Goal: Task Accomplishment & Management: Use online tool/utility

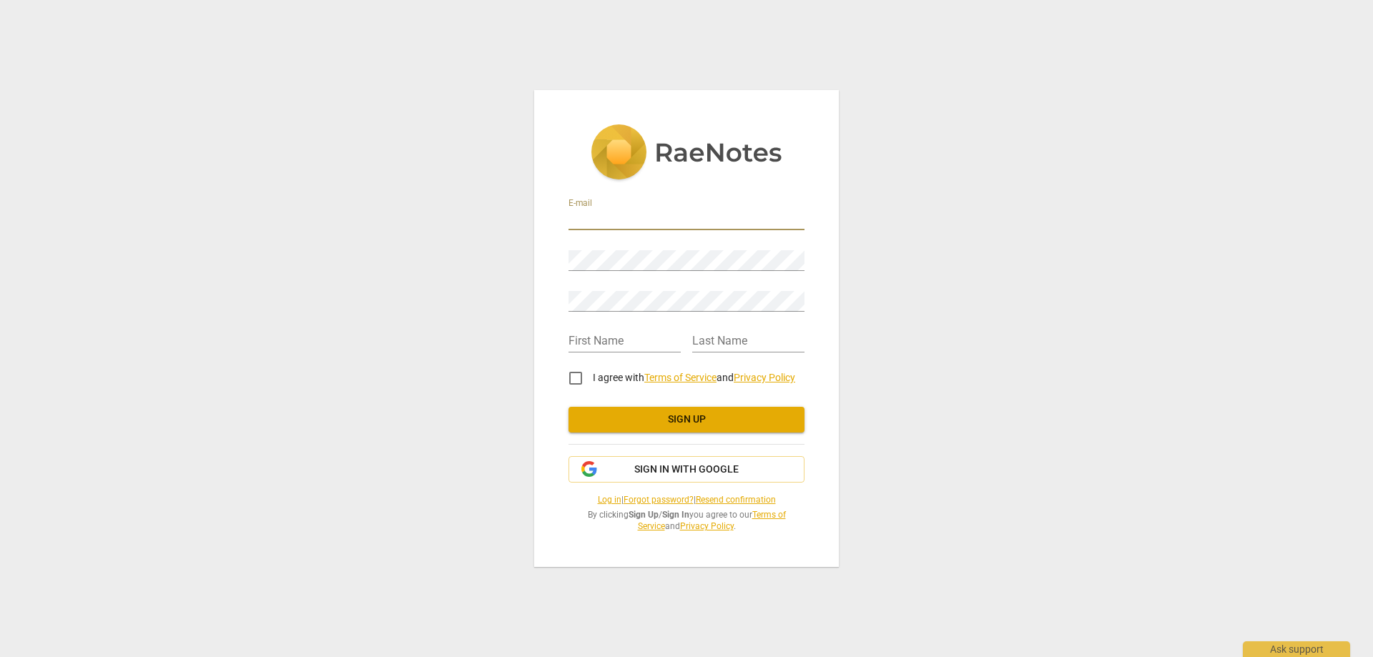
click at [649, 214] on input "email" at bounding box center [686, 219] width 236 height 21
type input "[PERSON_NAME][EMAIL_ADDRESS][DOMAIN_NAME]"
type input "[PERSON_NAME]"
type input "[PERSON_NAME]-TIGER"
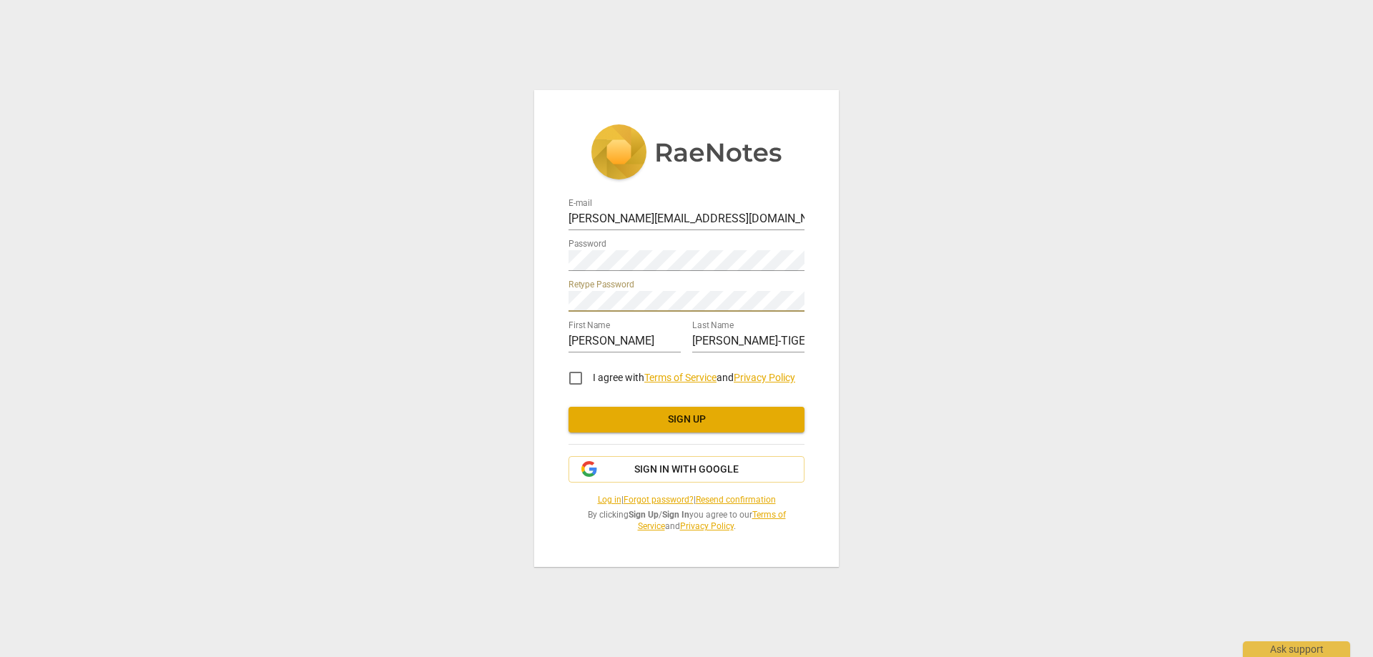
click at [576, 373] on input "I agree with Terms of Service and Privacy Policy" at bounding box center [575, 378] width 34 height 34
checkbox input "true"
click at [500, 257] on div "E-mail [PERSON_NAME][EMAIL_ADDRESS][DOMAIN_NAME] Password Retype Password First…" at bounding box center [686, 328] width 1373 height 657
drag, startPoint x: 568, startPoint y: 258, endPoint x: 450, endPoint y: 404, distance: 187.6
click at [350, 387] on div "E-mail [PERSON_NAME][EMAIL_ADDRESS][DOMAIN_NAME] Password Retype Password First…" at bounding box center [686, 328] width 1373 height 657
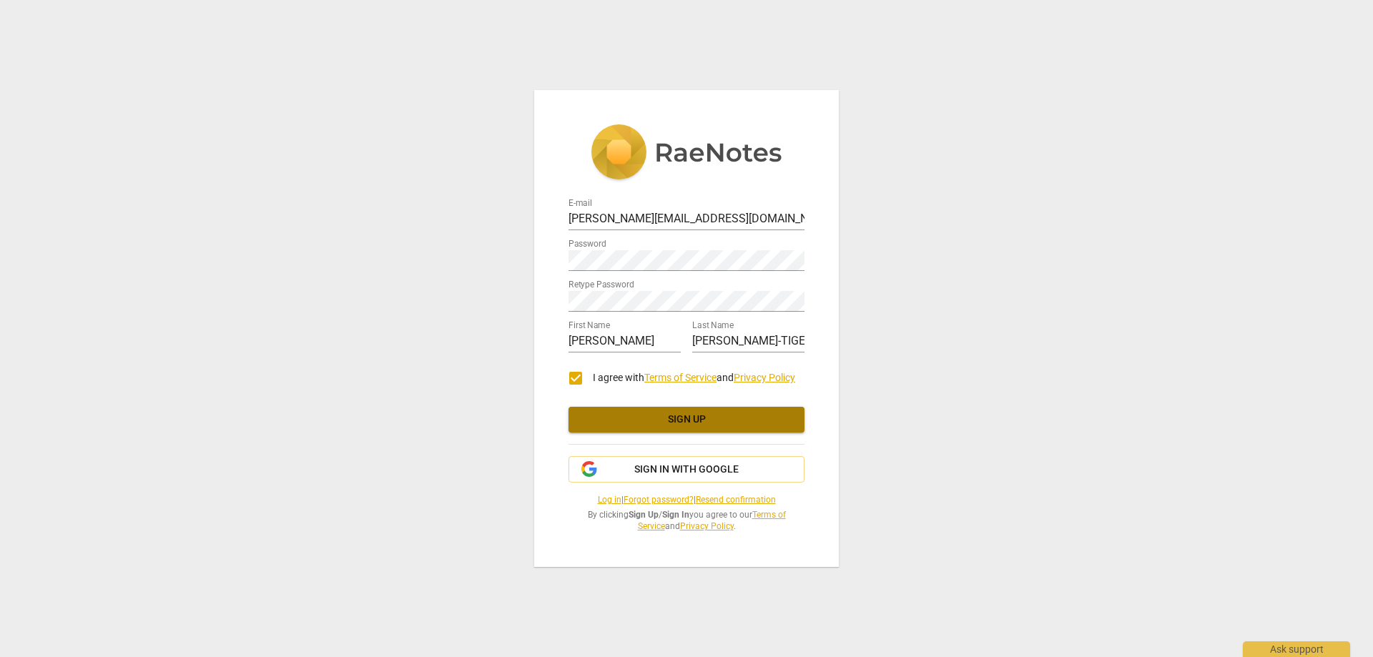
click at [714, 421] on span "Sign up" at bounding box center [686, 419] width 213 height 14
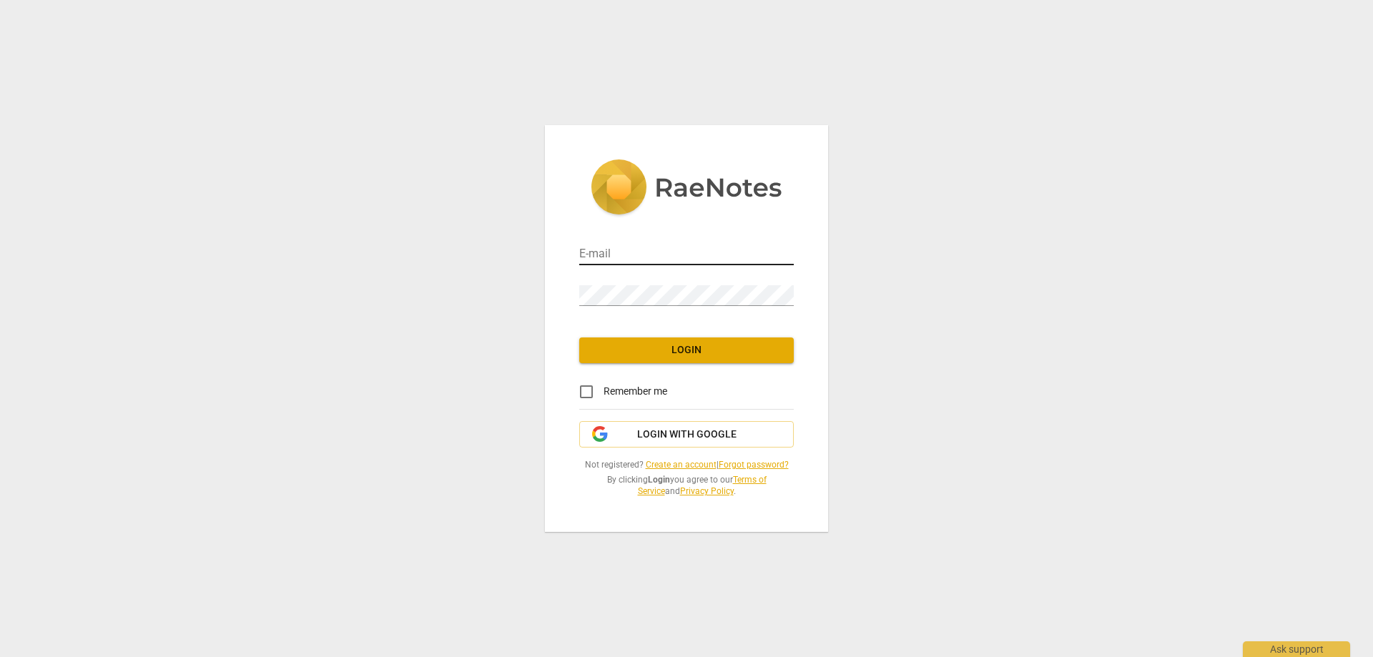
click at [628, 248] on input "email" at bounding box center [686, 254] width 214 height 21
type input "caroline-coaching@orange.fr"
click at [697, 339] on button "Login" at bounding box center [686, 350] width 214 height 26
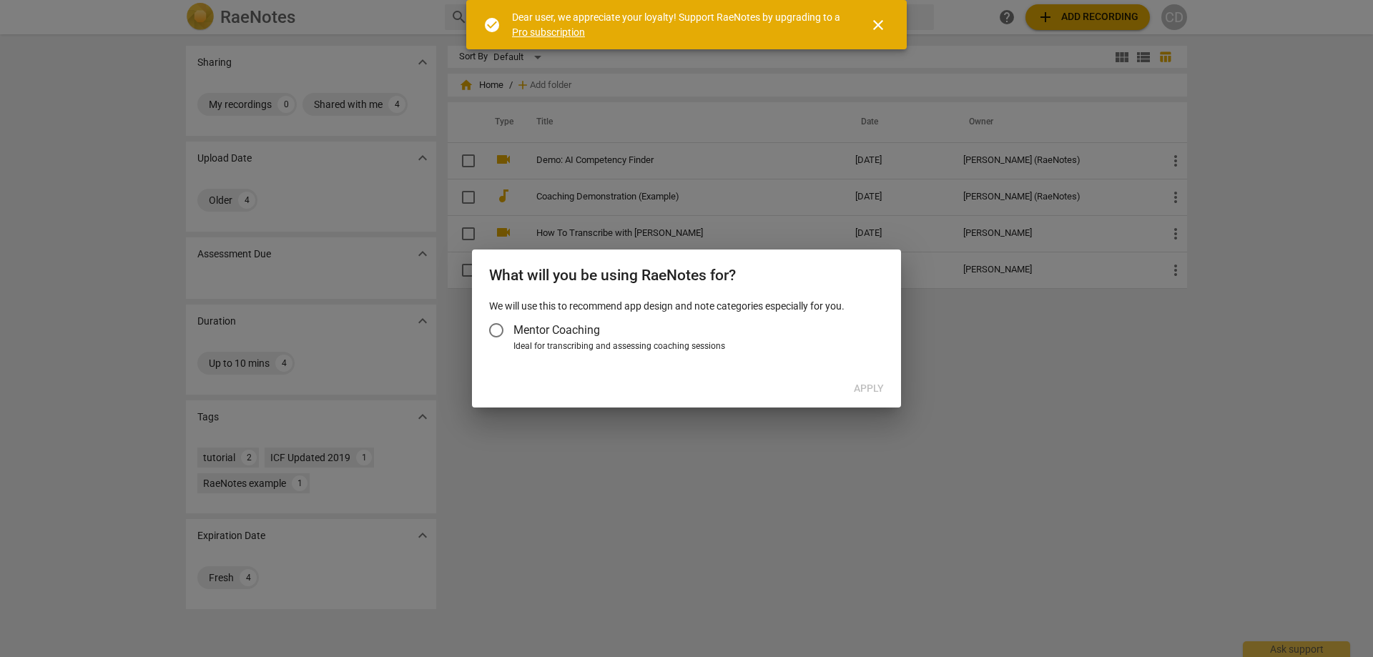
click at [494, 334] on input "Mentor Coaching" at bounding box center [496, 330] width 34 height 34
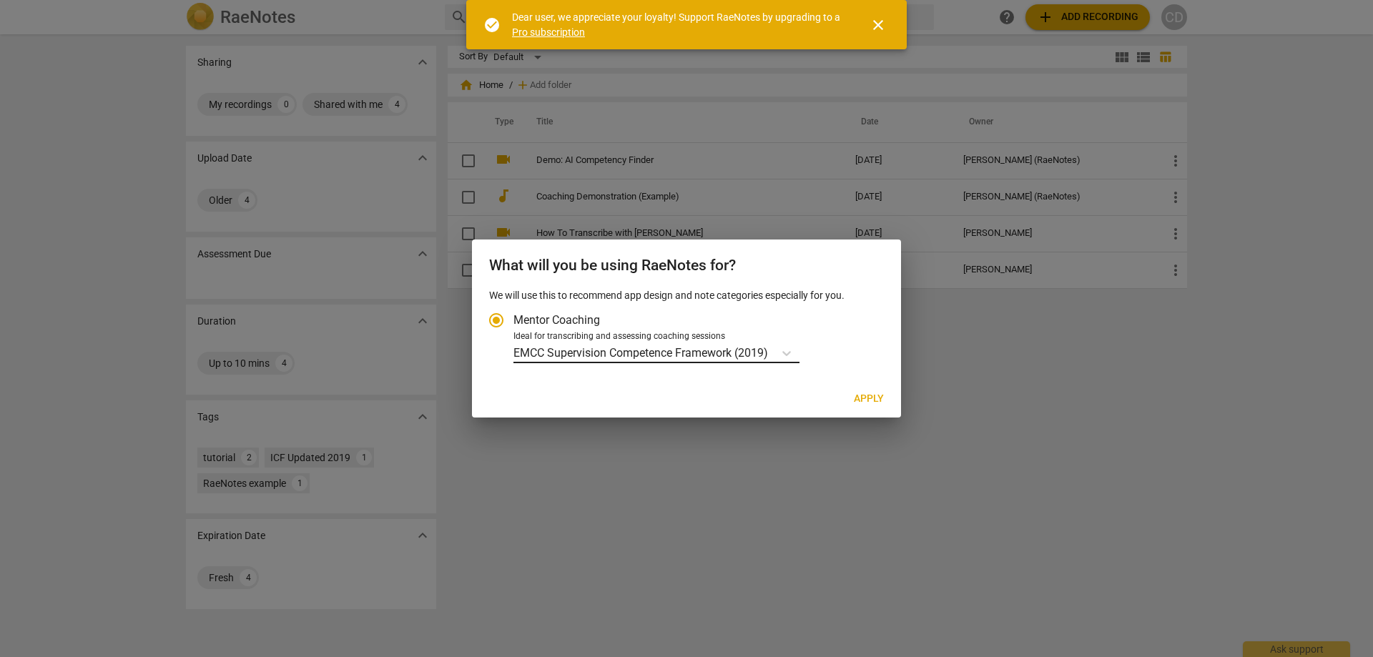
click at [637, 353] on p "EMCC Supervision Competence Framework (2019)" at bounding box center [640, 353] width 254 height 16
click at [0, 0] on input "Ideal for transcribing and assessing coaching sessions EMCC Supervision Compete…" at bounding box center [0, 0] width 0 height 0
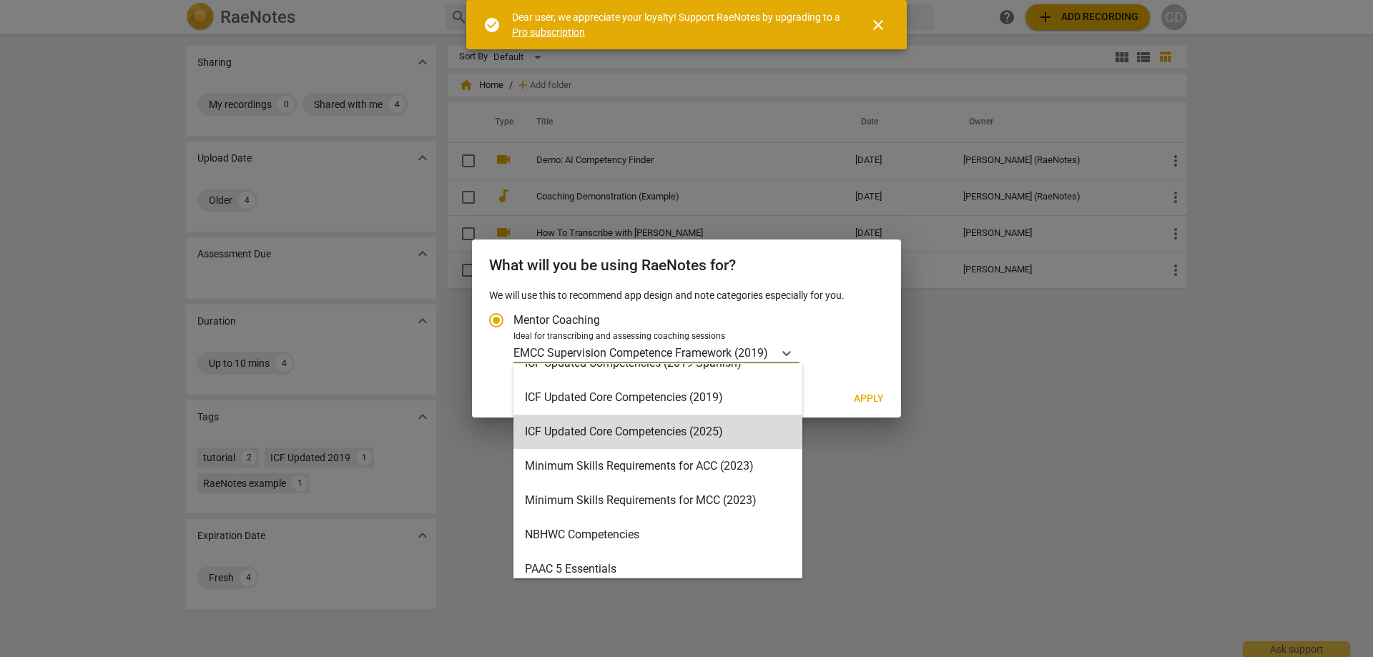
scroll to position [286, 0]
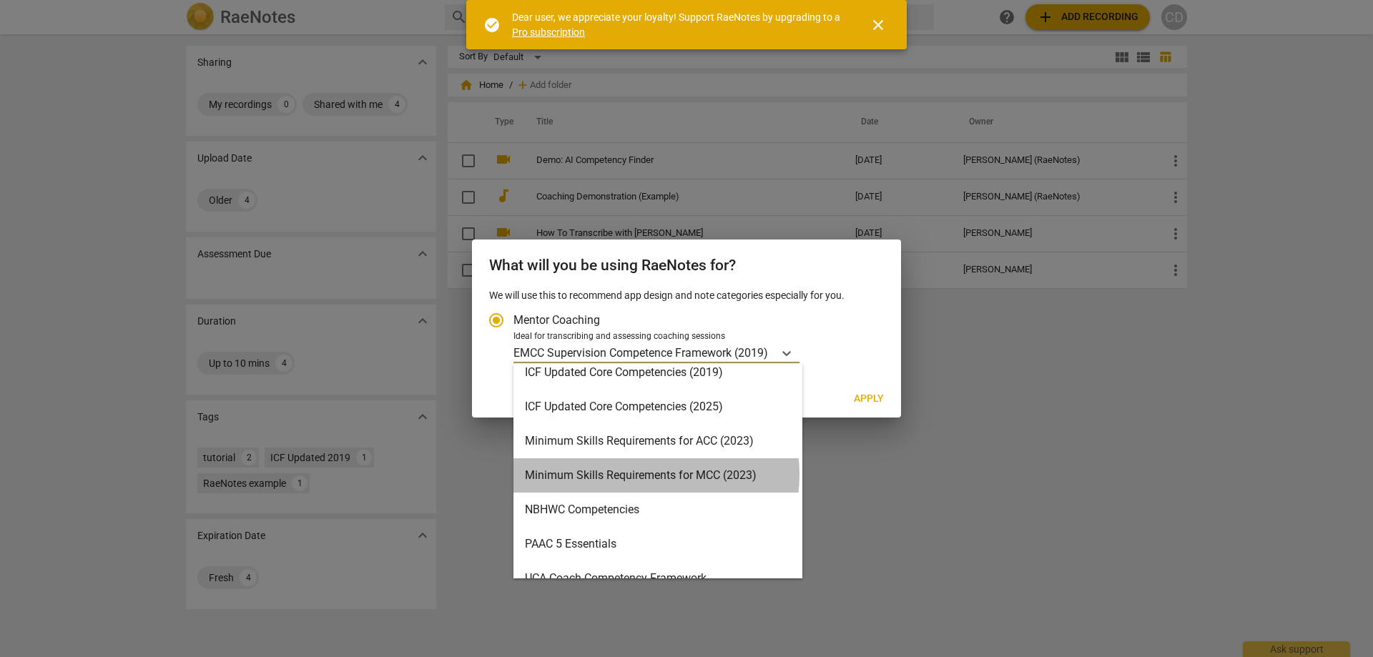
click at [648, 475] on div "Minimum Skills Requirements for MCC (2023)" at bounding box center [657, 475] width 289 height 34
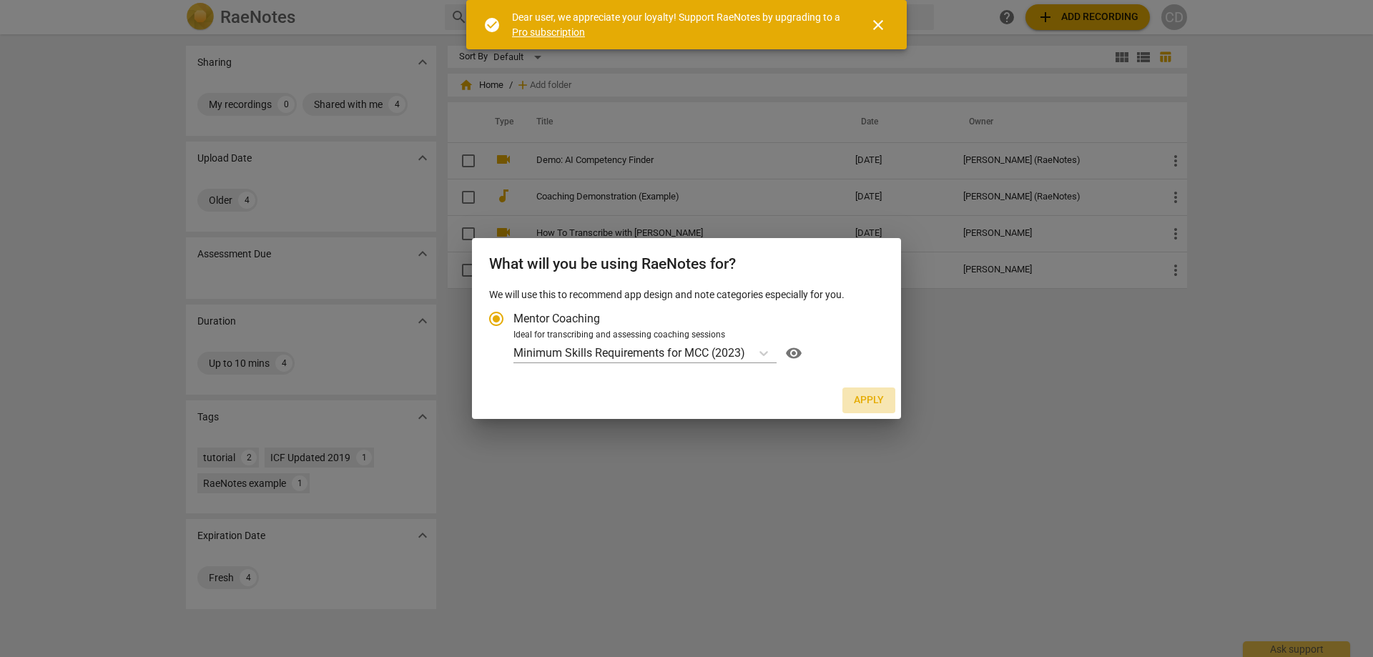
click at [875, 405] on span "Apply" at bounding box center [869, 400] width 30 height 14
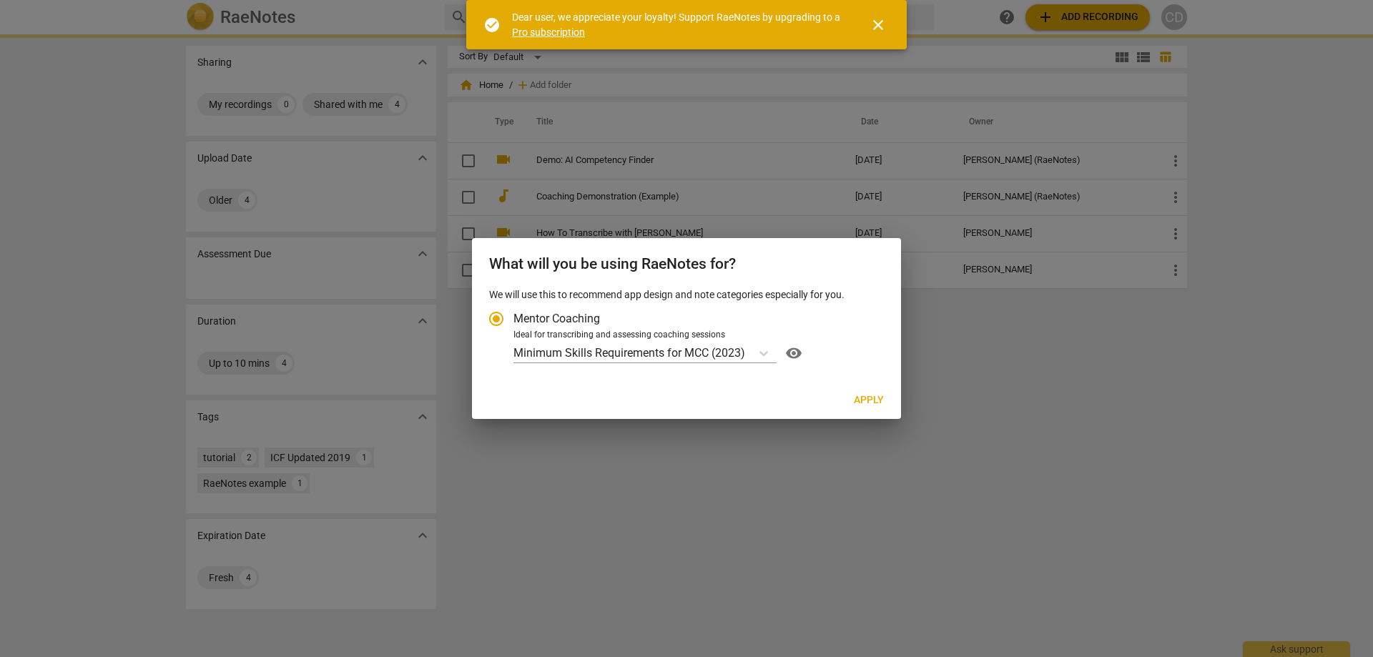
radio input "false"
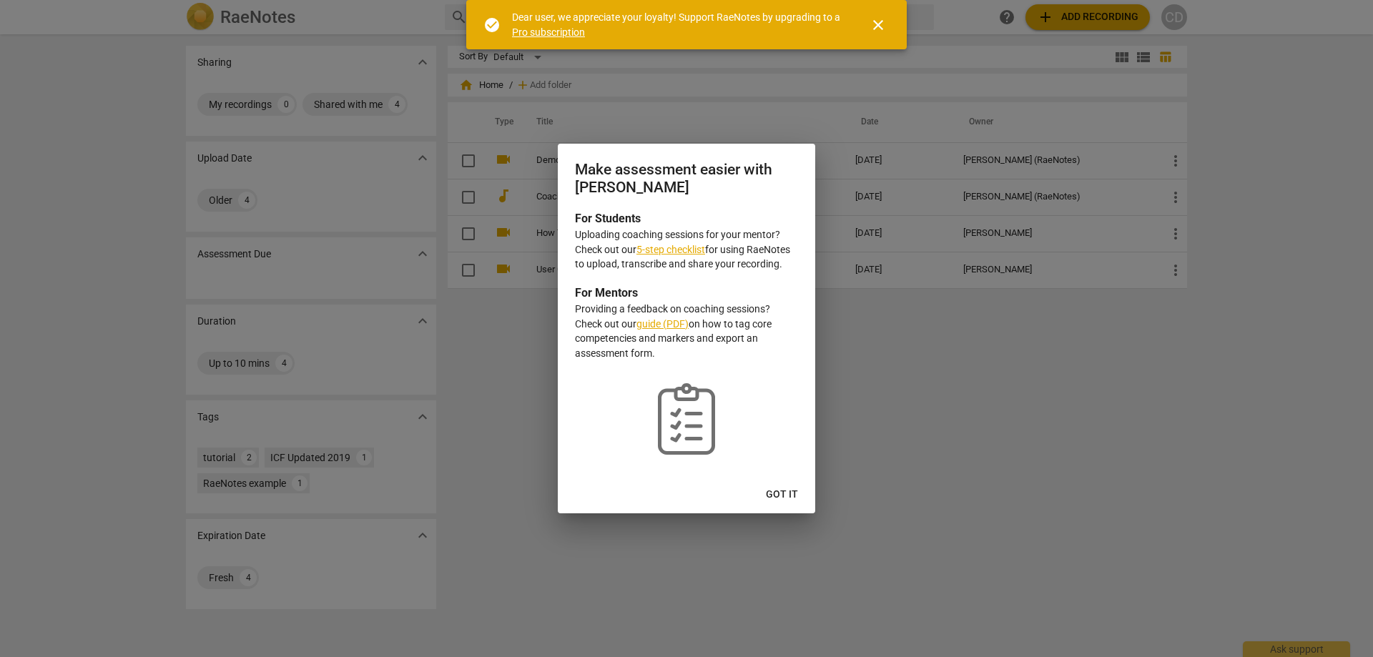
click at [781, 506] on button "Got it" at bounding box center [781, 495] width 55 height 26
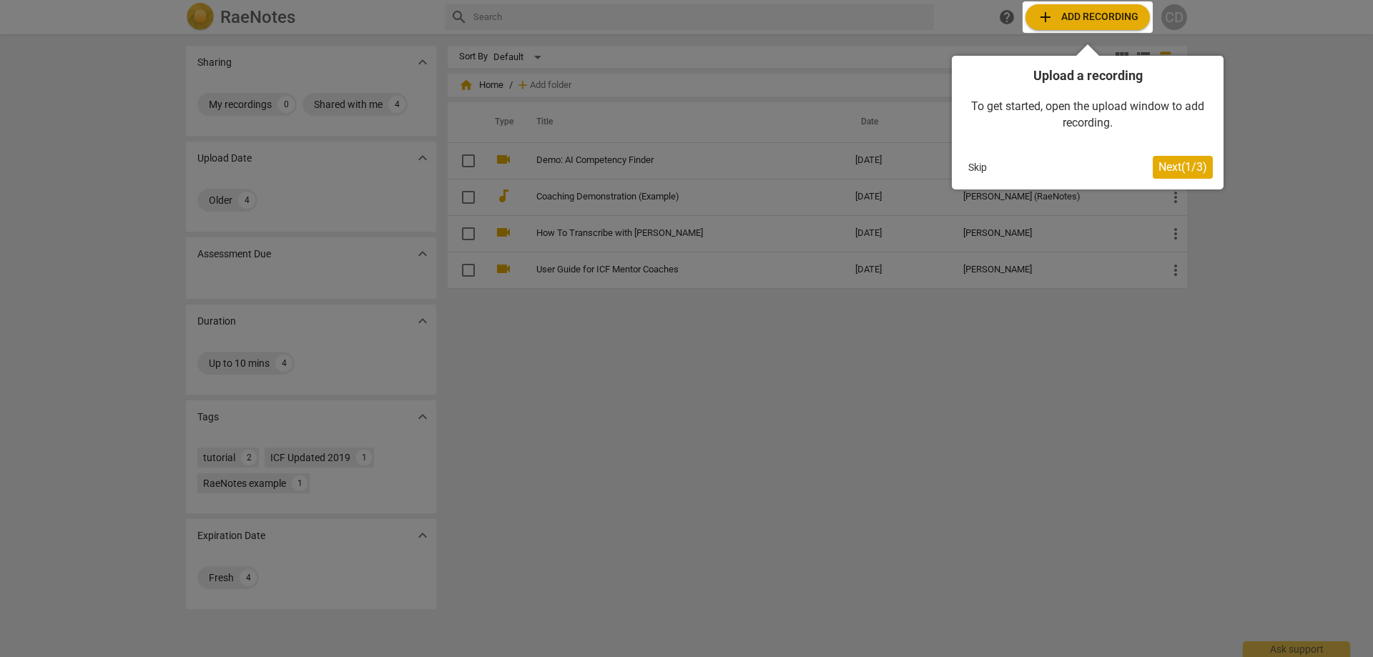
click at [1092, 19] on div at bounding box center [1087, 16] width 130 height 31
click at [1054, 19] on div at bounding box center [1087, 16] width 130 height 31
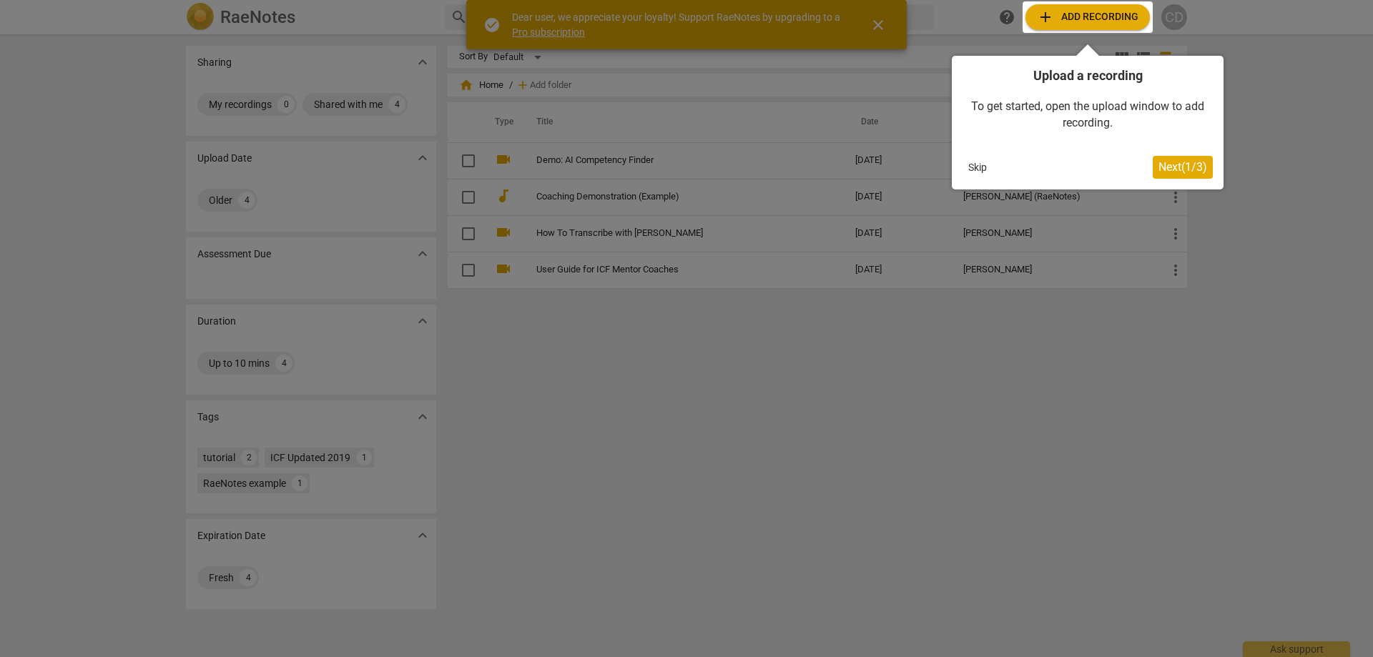
click at [1111, 21] on div at bounding box center [1087, 16] width 130 height 31
click at [1044, 19] on div at bounding box center [1087, 16] width 130 height 31
click at [1079, 372] on div at bounding box center [686, 328] width 1373 height 657
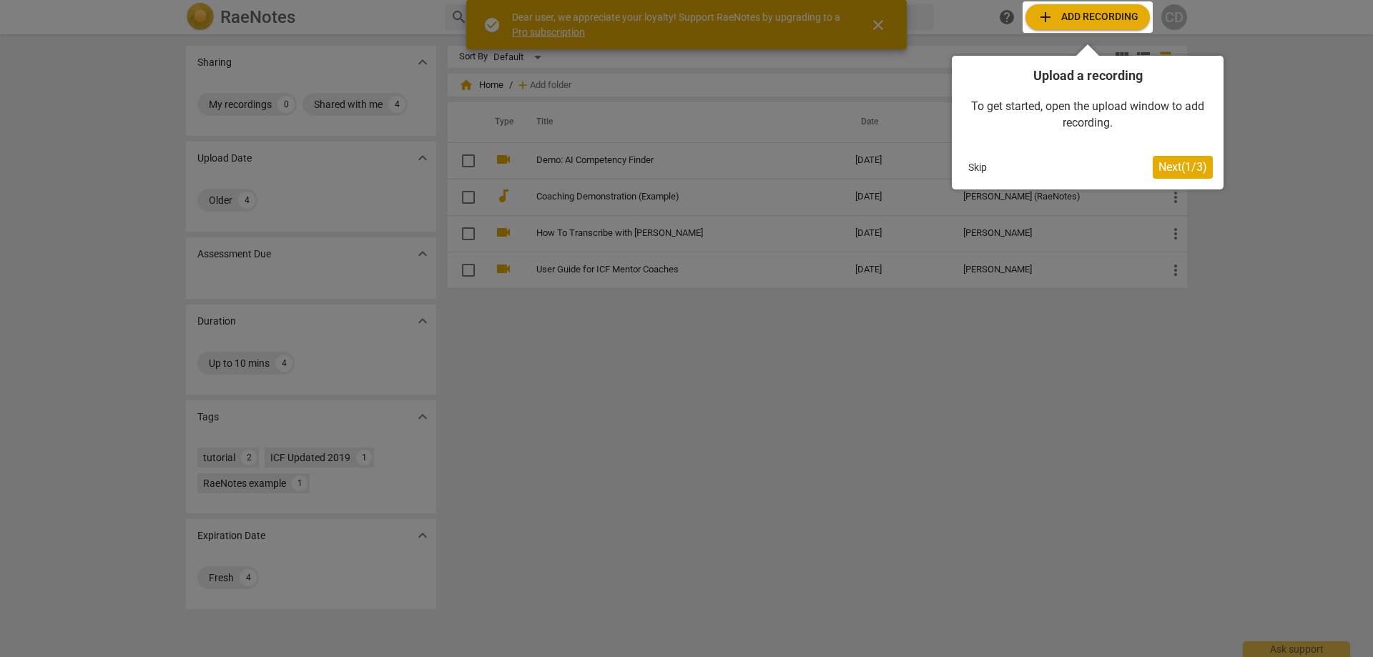
click at [1172, 162] on span "Next ( 1 / 3 )" at bounding box center [1182, 167] width 49 height 14
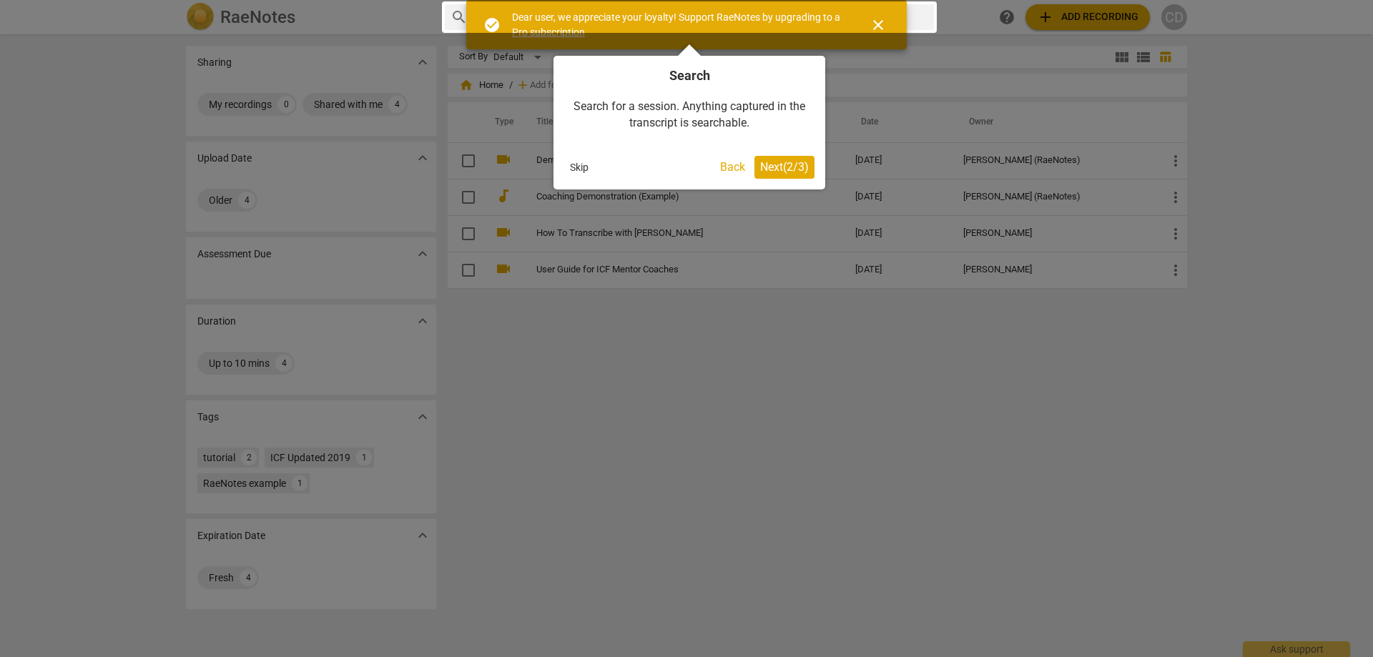
click at [884, 21] on div at bounding box center [689, 16] width 495 height 31
click at [784, 169] on span "Next ( 2 / 3 )" at bounding box center [784, 167] width 49 height 14
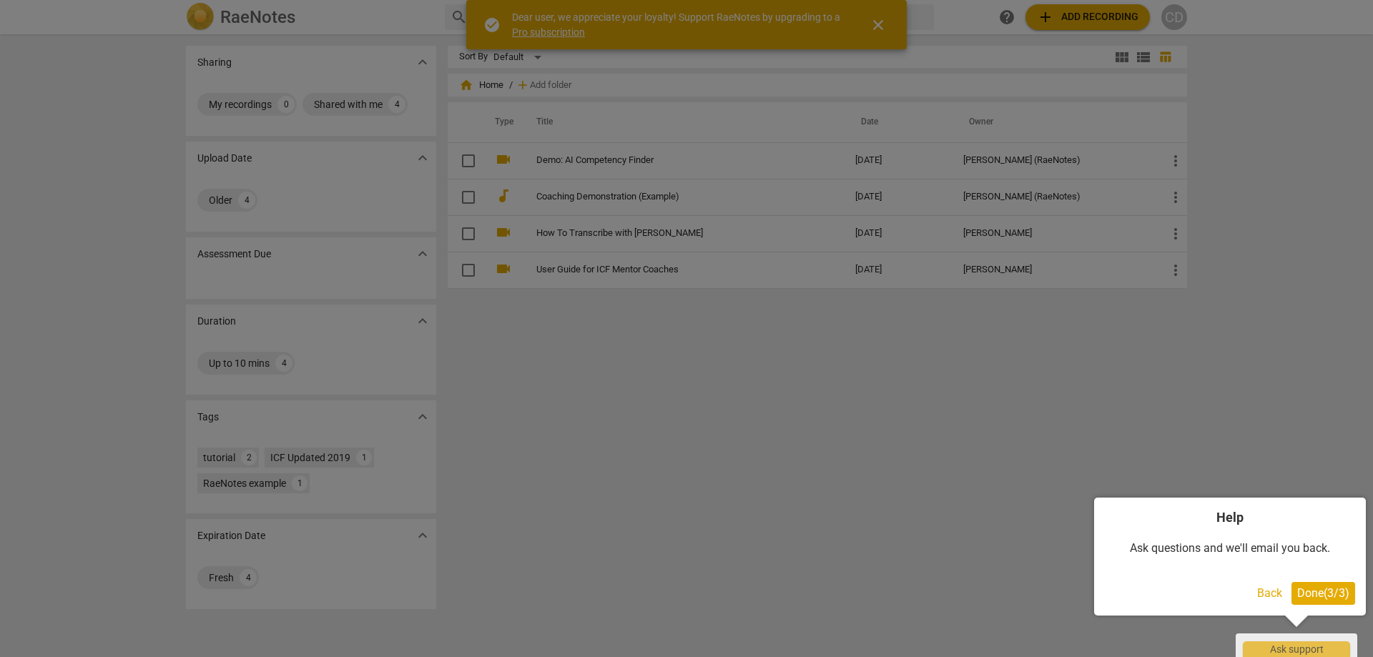
click at [1332, 598] on span "Done ( 3 / 3 )" at bounding box center [1323, 593] width 52 height 14
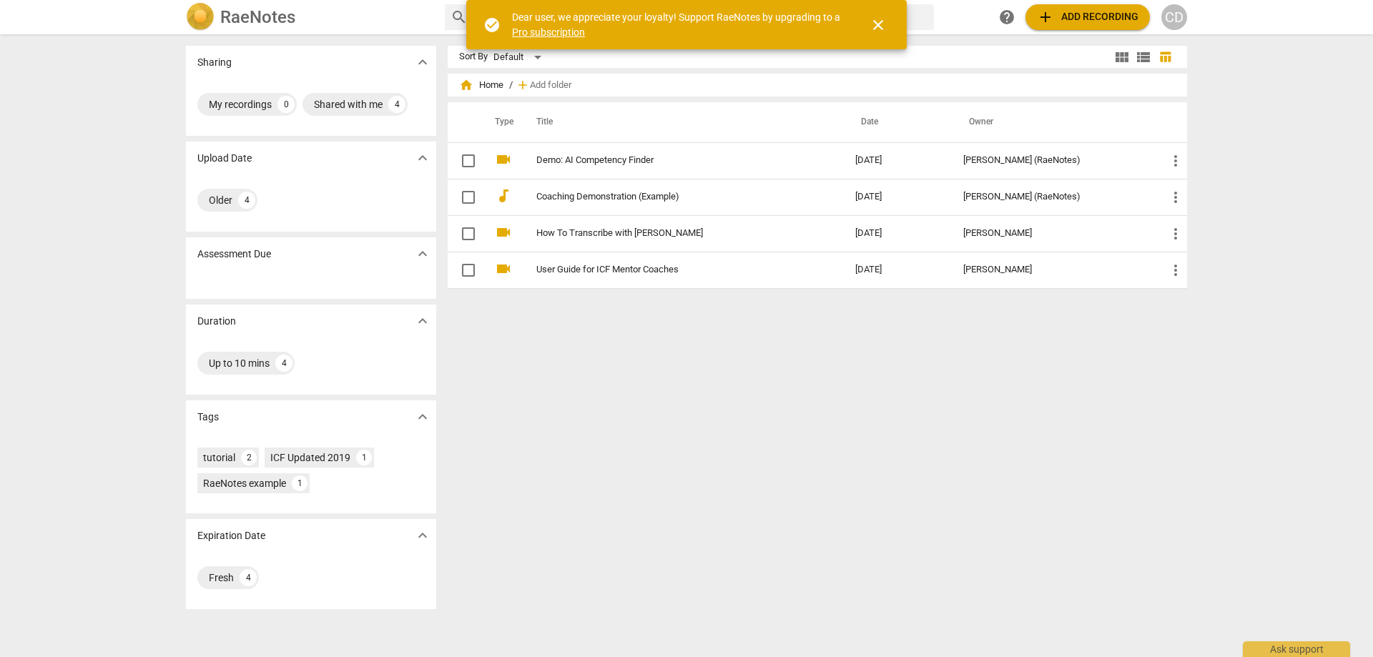
click at [1090, 16] on span "add Add recording" at bounding box center [1088, 17] width 102 height 17
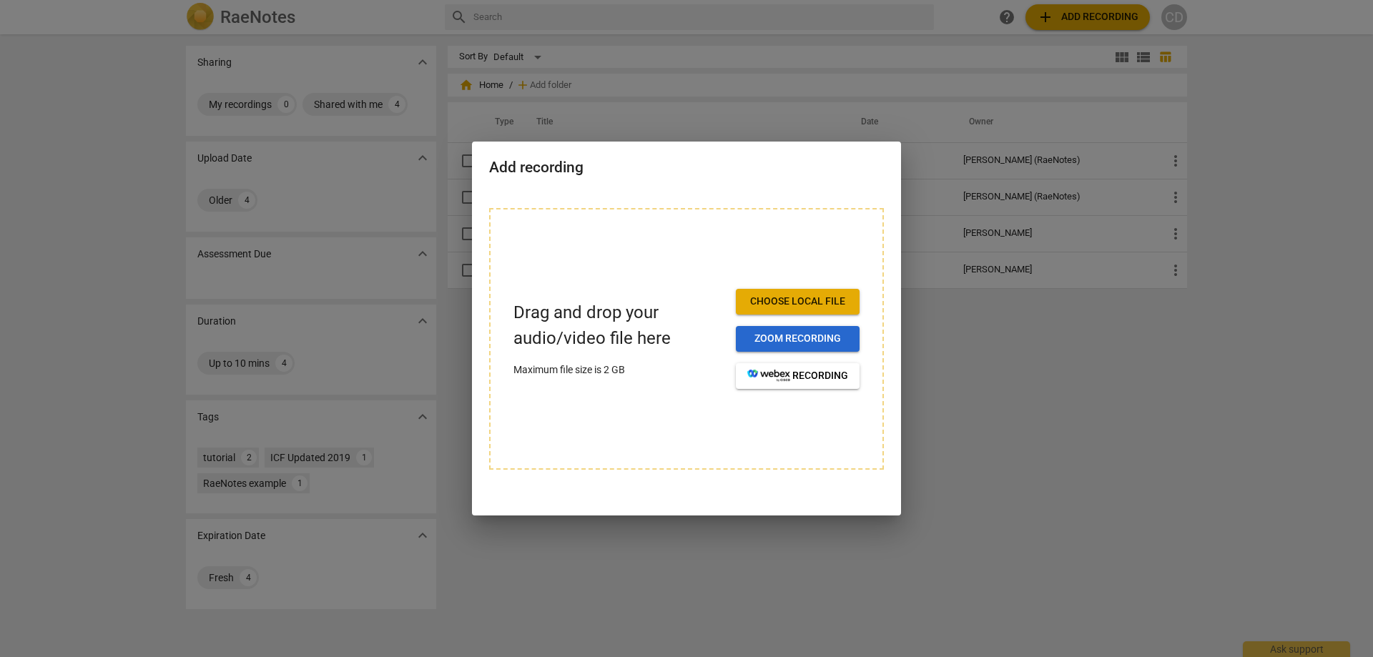
click at [826, 344] on span "Zoom recording" at bounding box center [797, 339] width 101 height 14
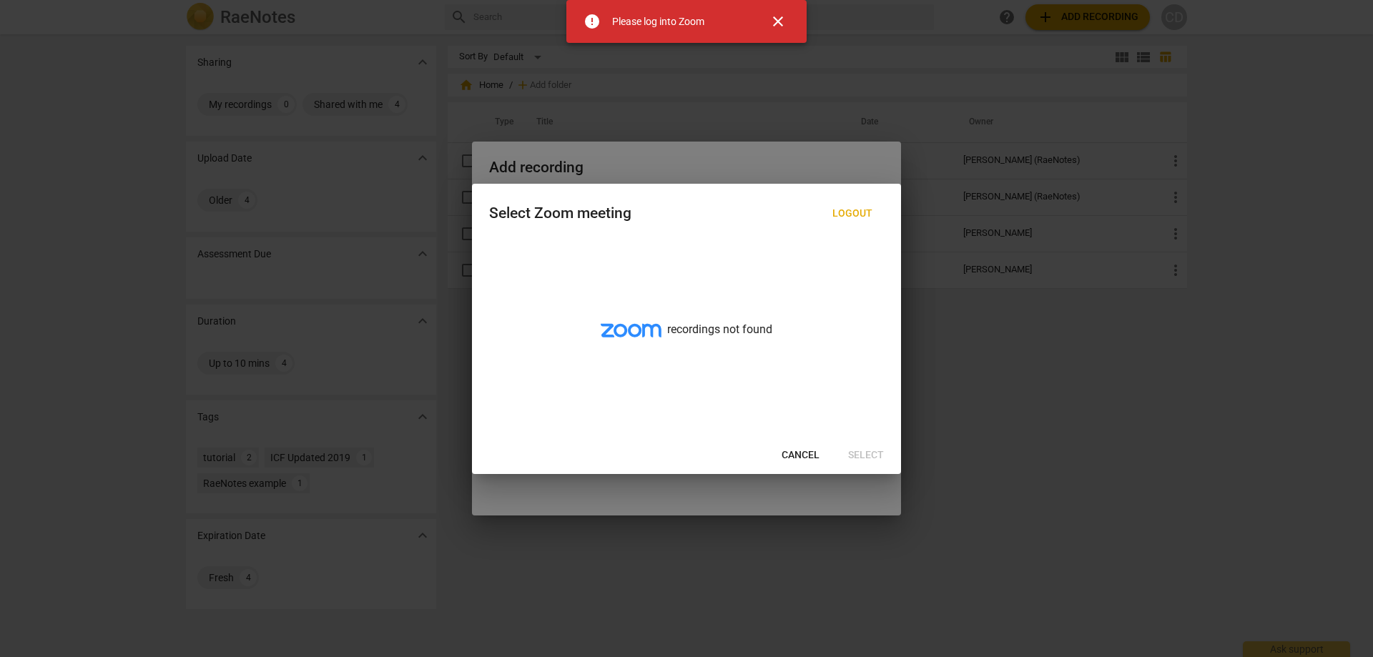
click at [774, 26] on span "close" at bounding box center [777, 21] width 17 height 17
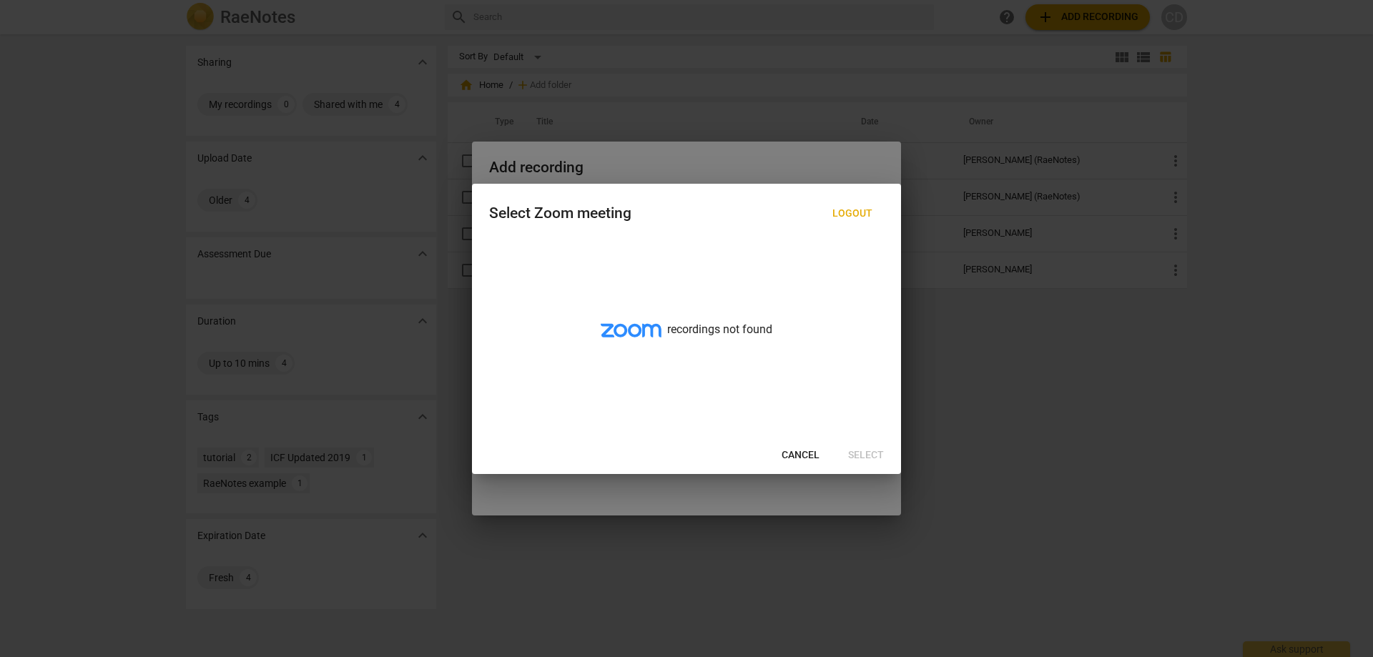
click at [807, 452] on span "Cancel" at bounding box center [800, 455] width 38 height 14
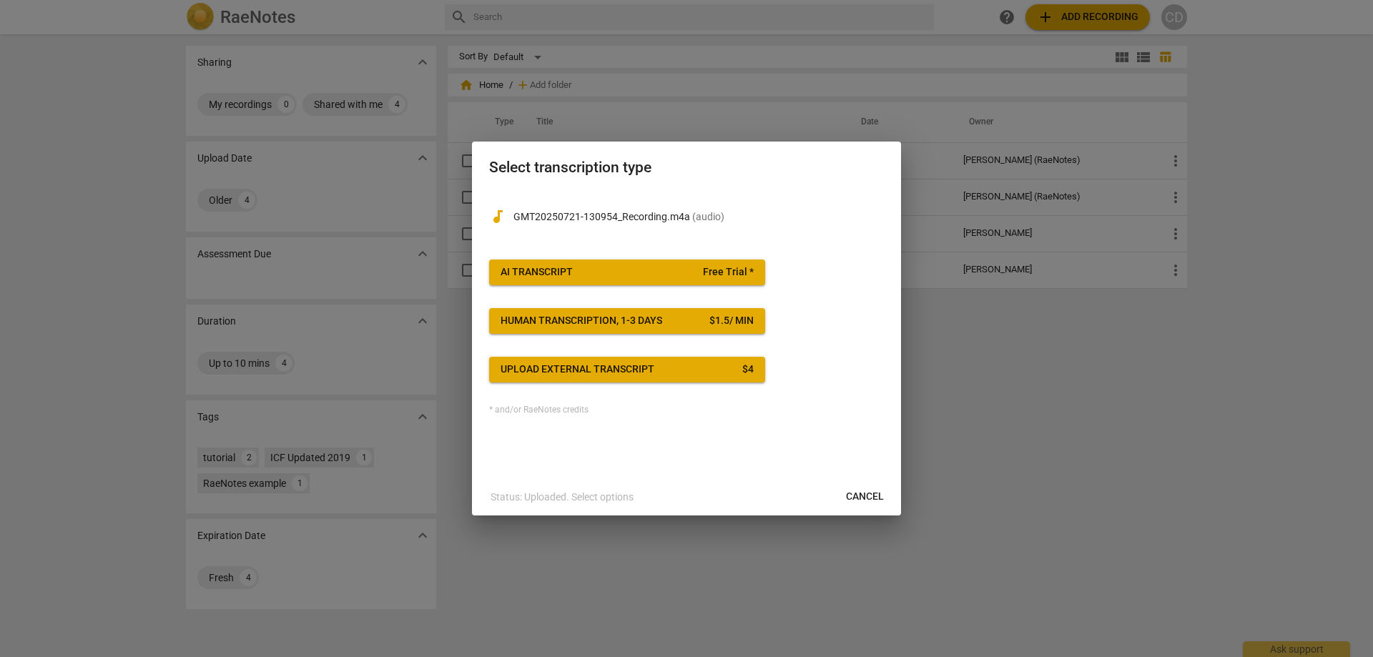
click at [567, 271] on div "AI Transcript" at bounding box center [536, 272] width 72 height 14
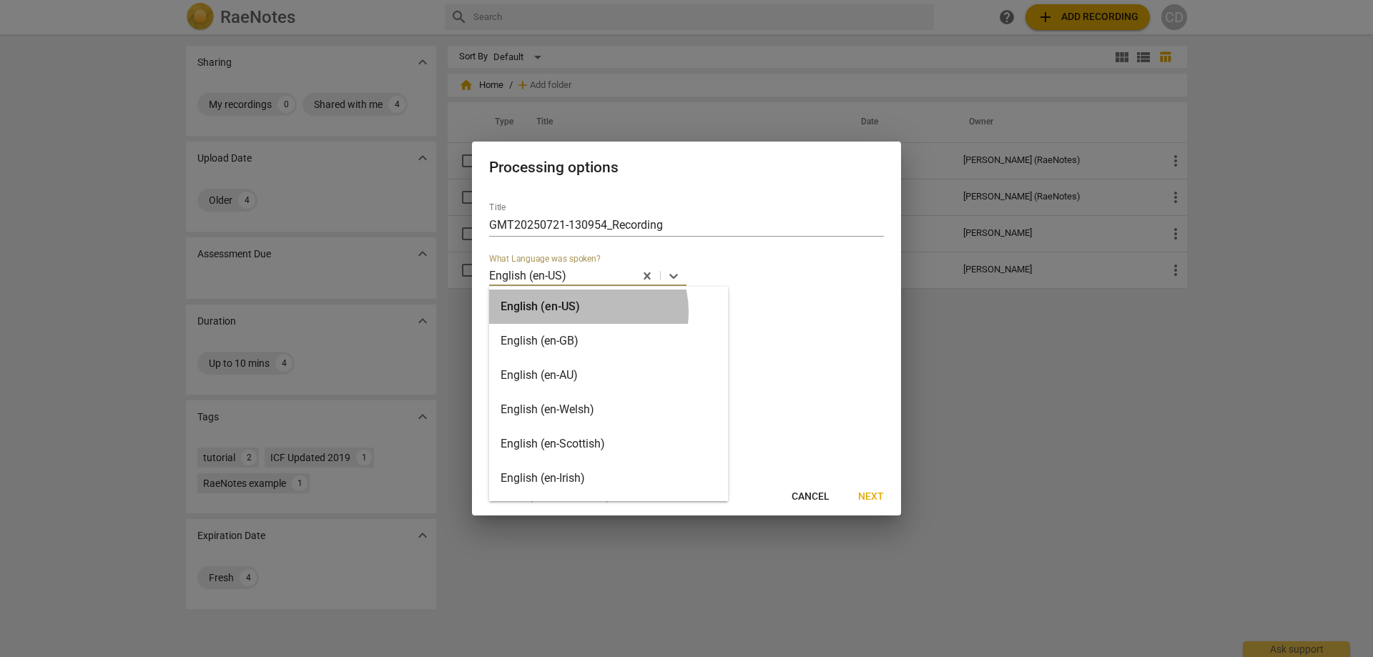
click at [587, 312] on div "English (en-US)" at bounding box center [608, 307] width 239 height 34
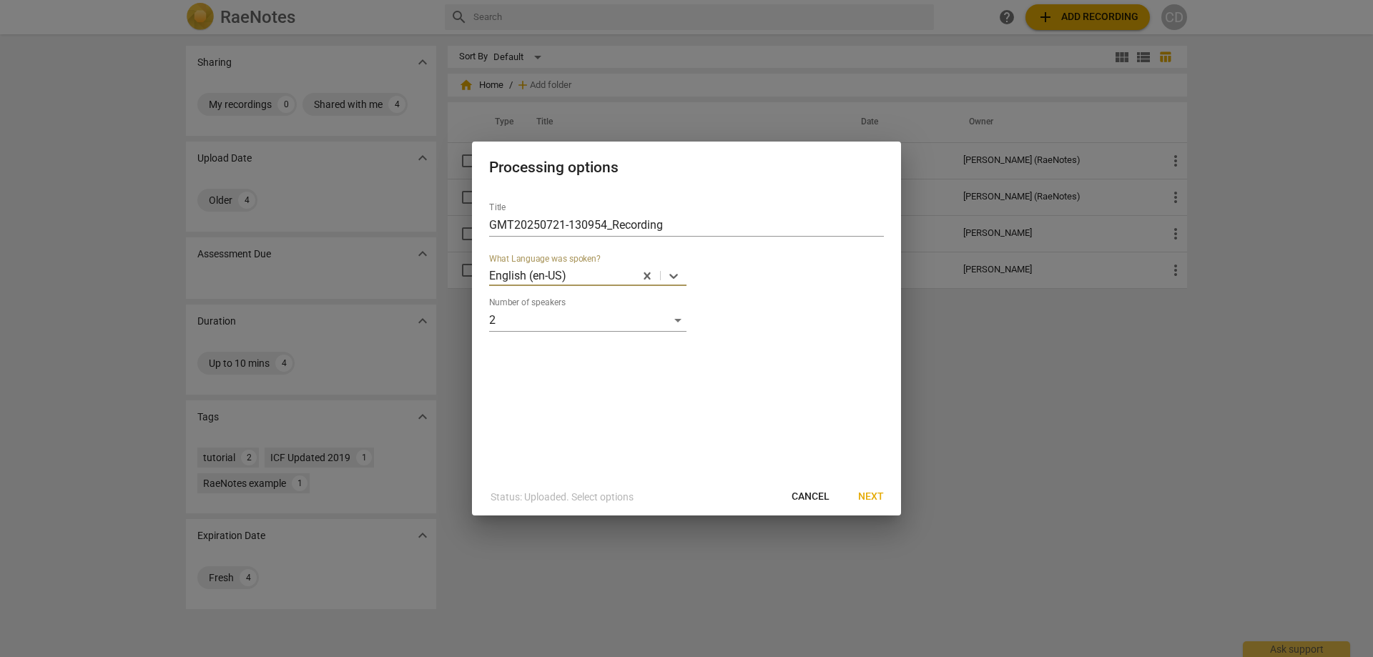
click at [879, 497] on span "Next" at bounding box center [871, 497] width 26 height 14
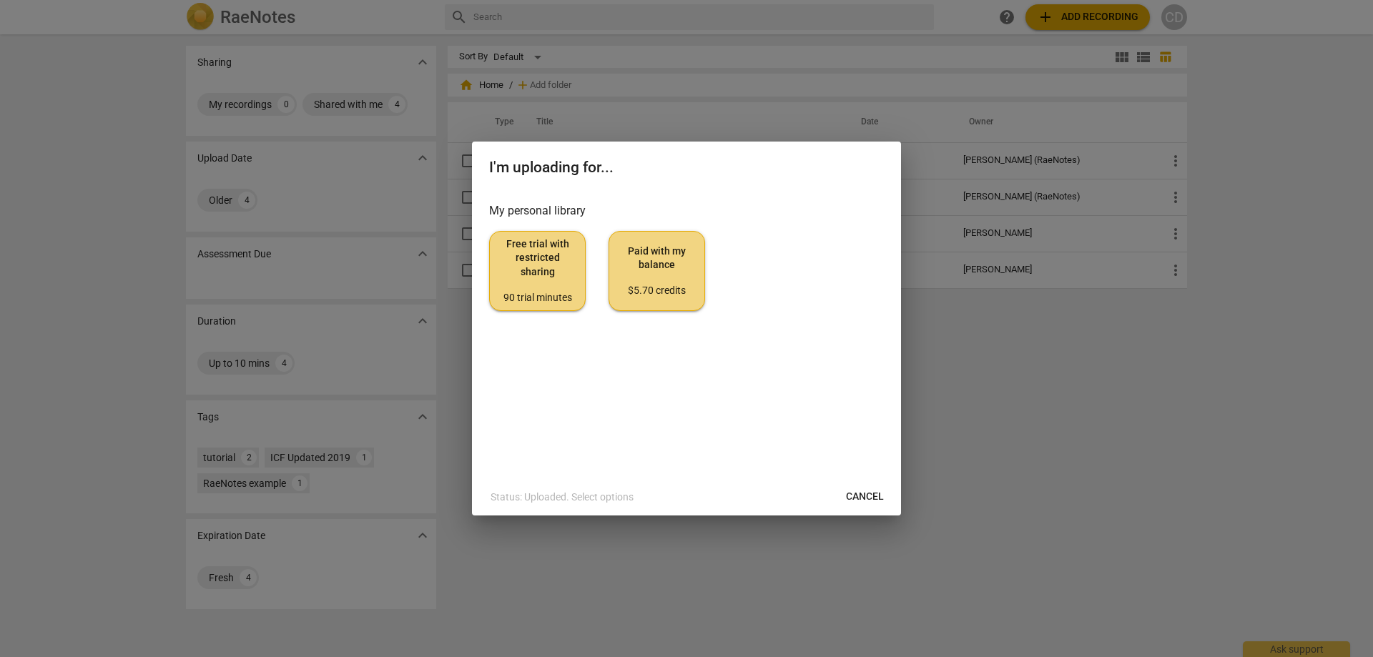
click at [535, 257] on span "Free trial with restricted sharing 90 trial minutes" at bounding box center [537, 270] width 72 height 67
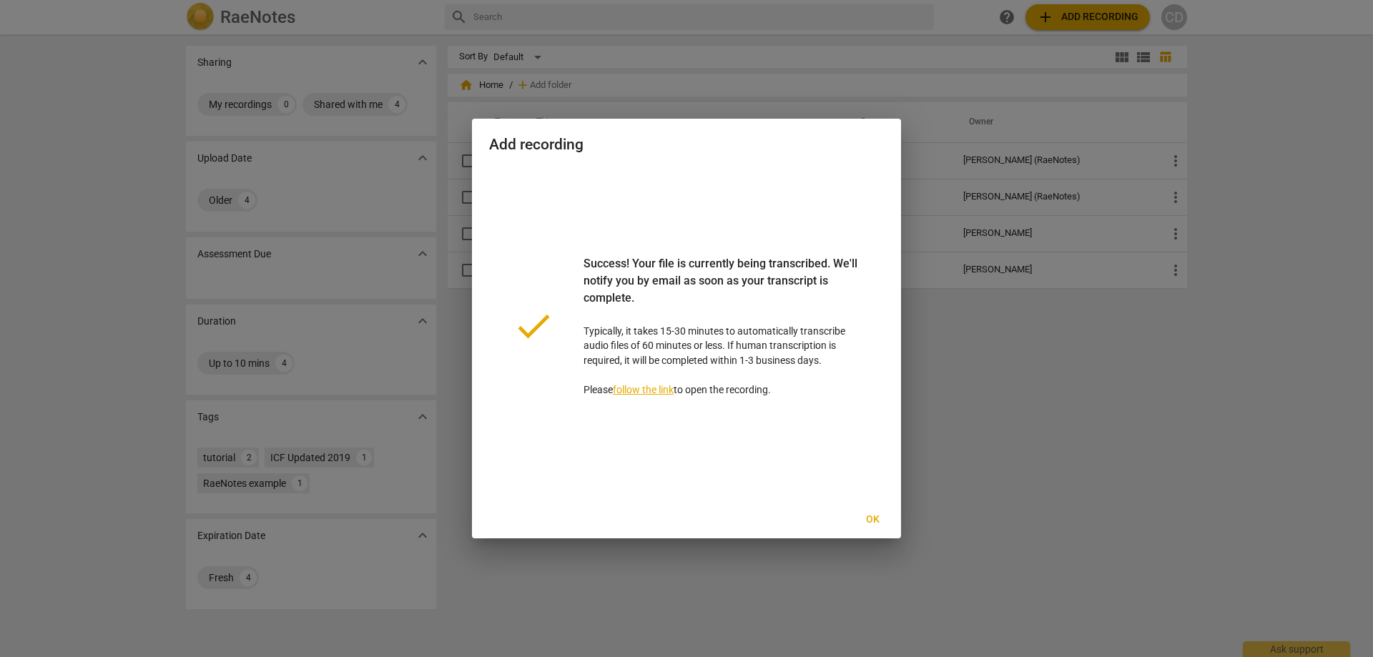
click at [883, 520] on span "Ok" at bounding box center [872, 520] width 23 height 14
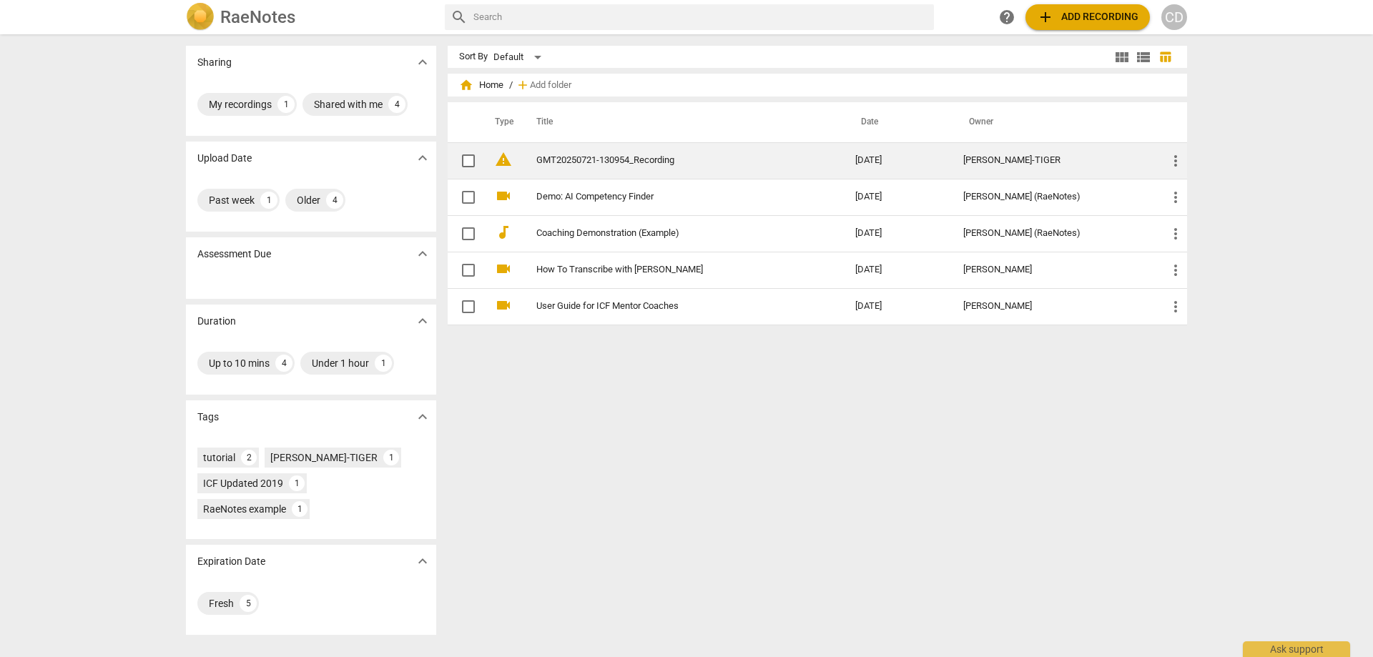
click at [577, 164] on link "GMT20250721-130954_Recording" at bounding box center [669, 160] width 267 height 11
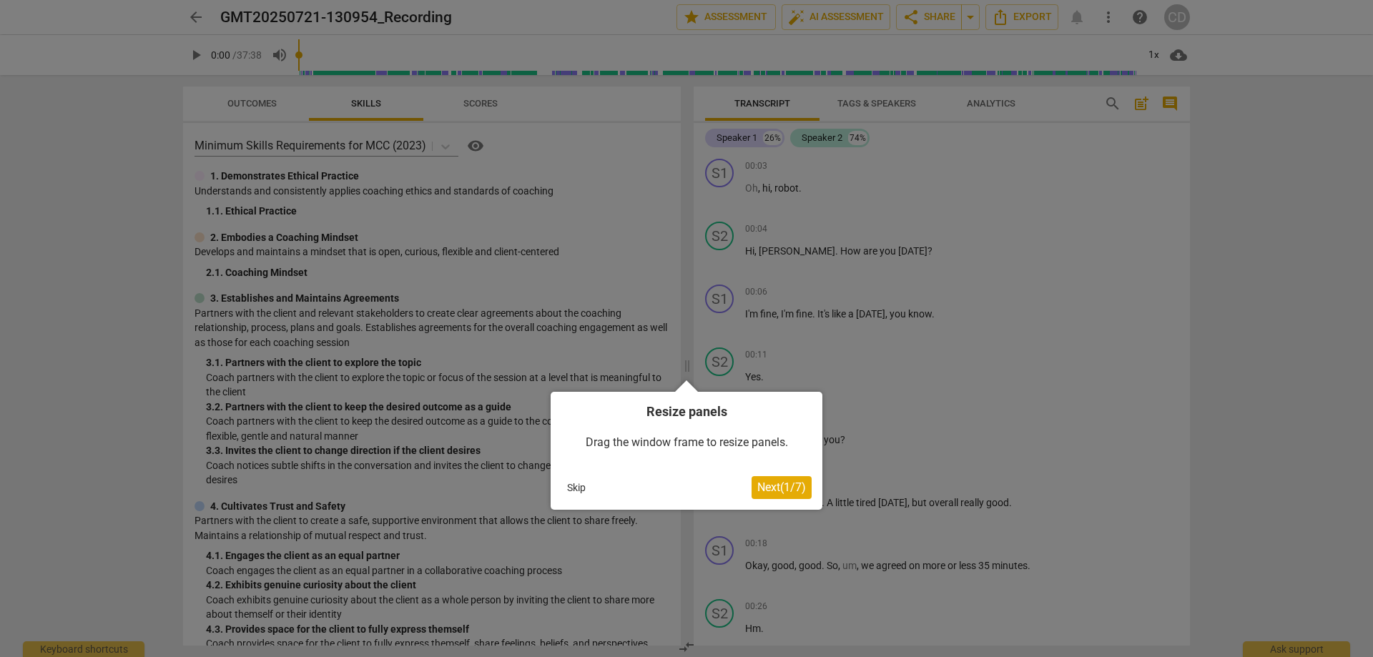
click at [788, 475] on div "Resize panels Drag the window frame to resize panels. Skip Next ( 1 / 7 )" at bounding box center [686, 451] width 272 height 118
click at [801, 493] on span "Next ( 1 / 7 )" at bounding box center [781, 487] width 49 height 14
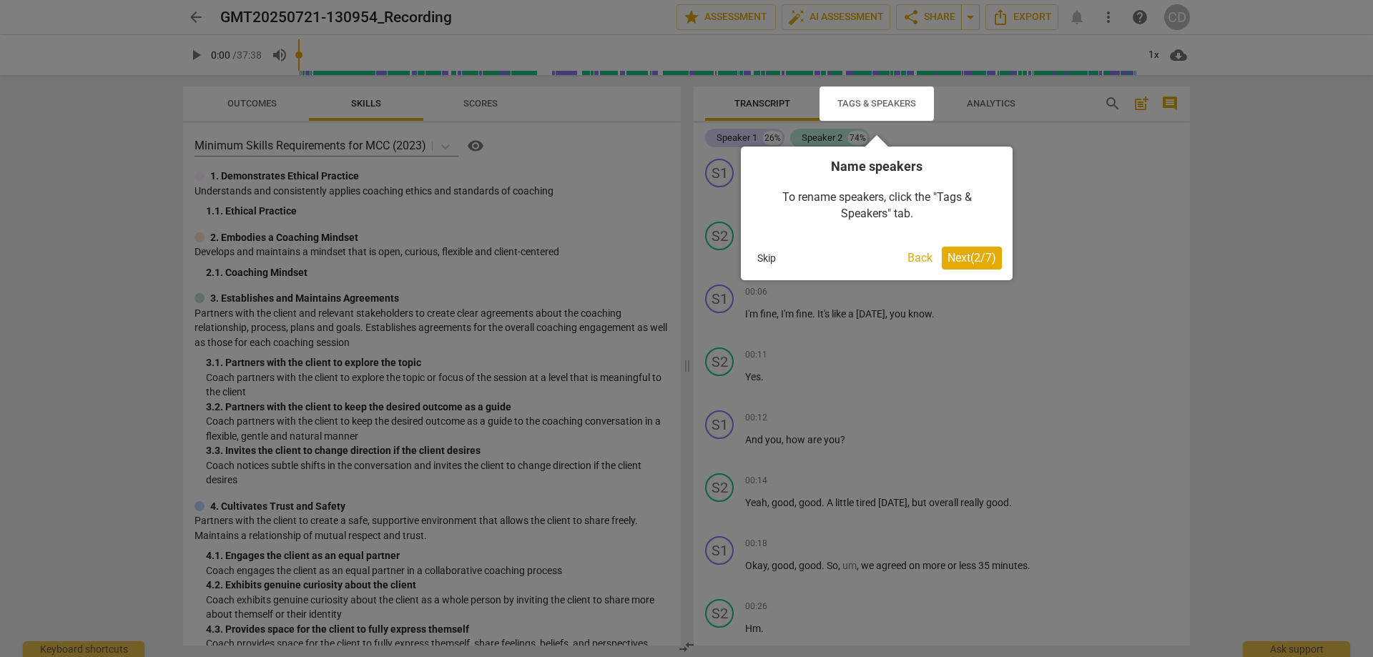
click at [988, 261] on span "Next ( 2 / 7 )" at bounding box center [971, 258] width 49 height 14
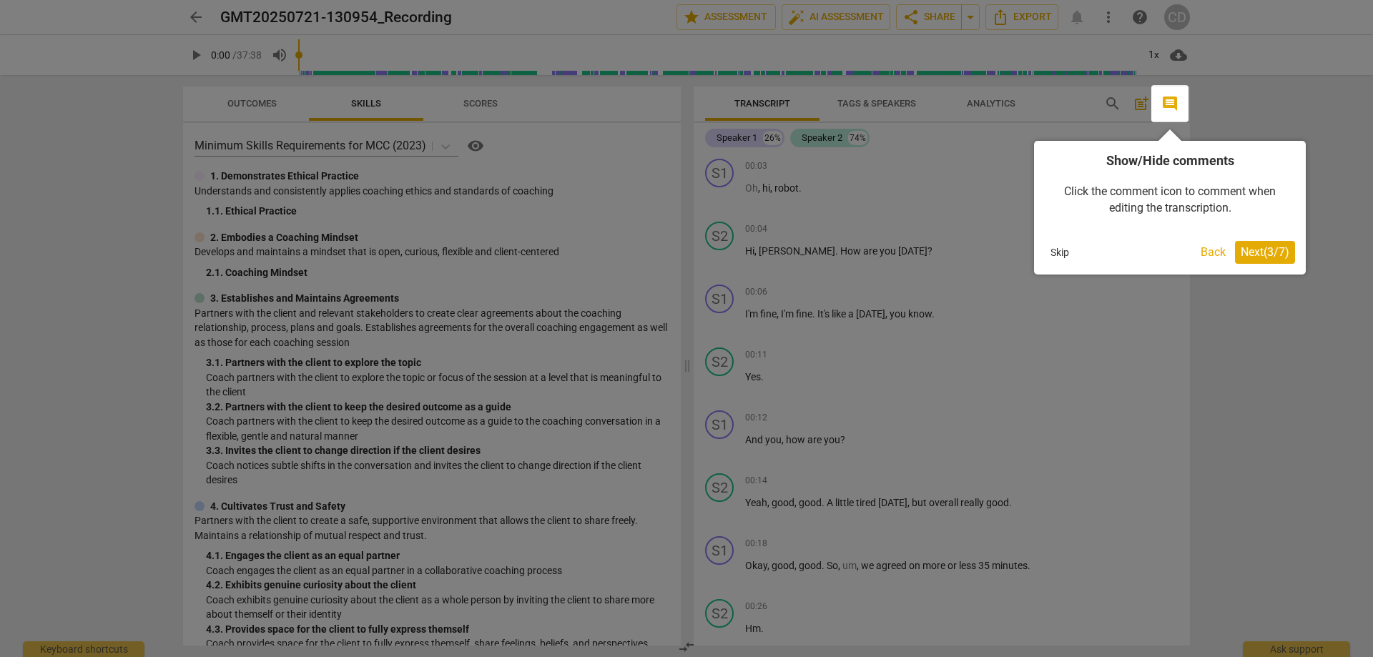
click at [1277, 254] on span "Next ( 3 / 7 )" at bounding box center [1264, 252] width 49 height 14
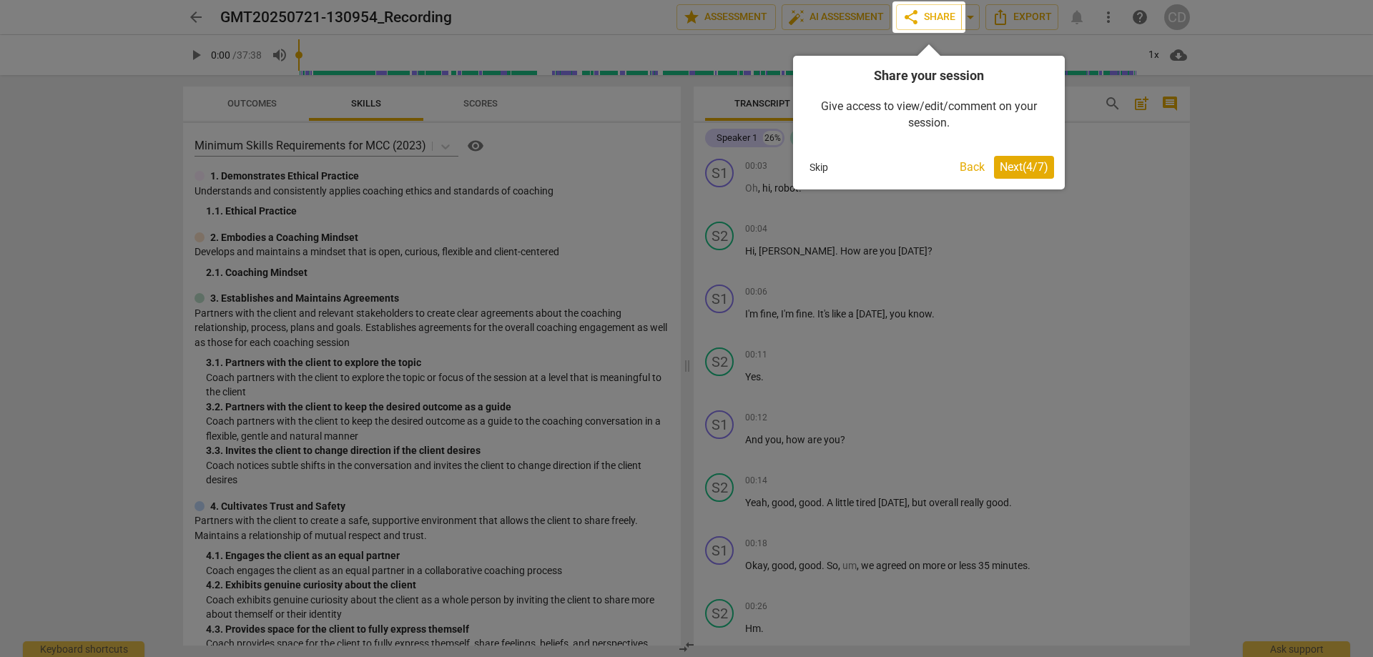
click at [1022, 172] on span "Next ( 4 / 7 )" at bounding box center [1023, 167] width 49 height 14
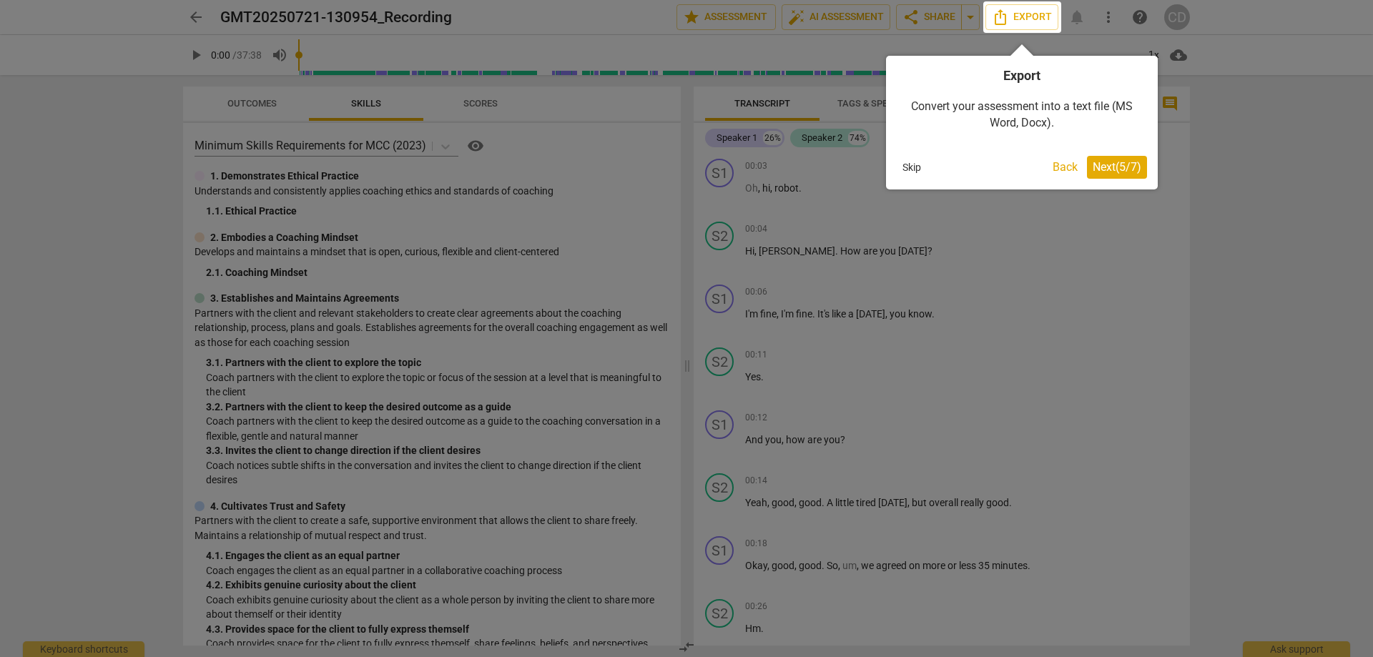
click at [1125, 167] on span "Next ( 5 / 7 )" at bounding box center [1116, 167] width 49 height 14
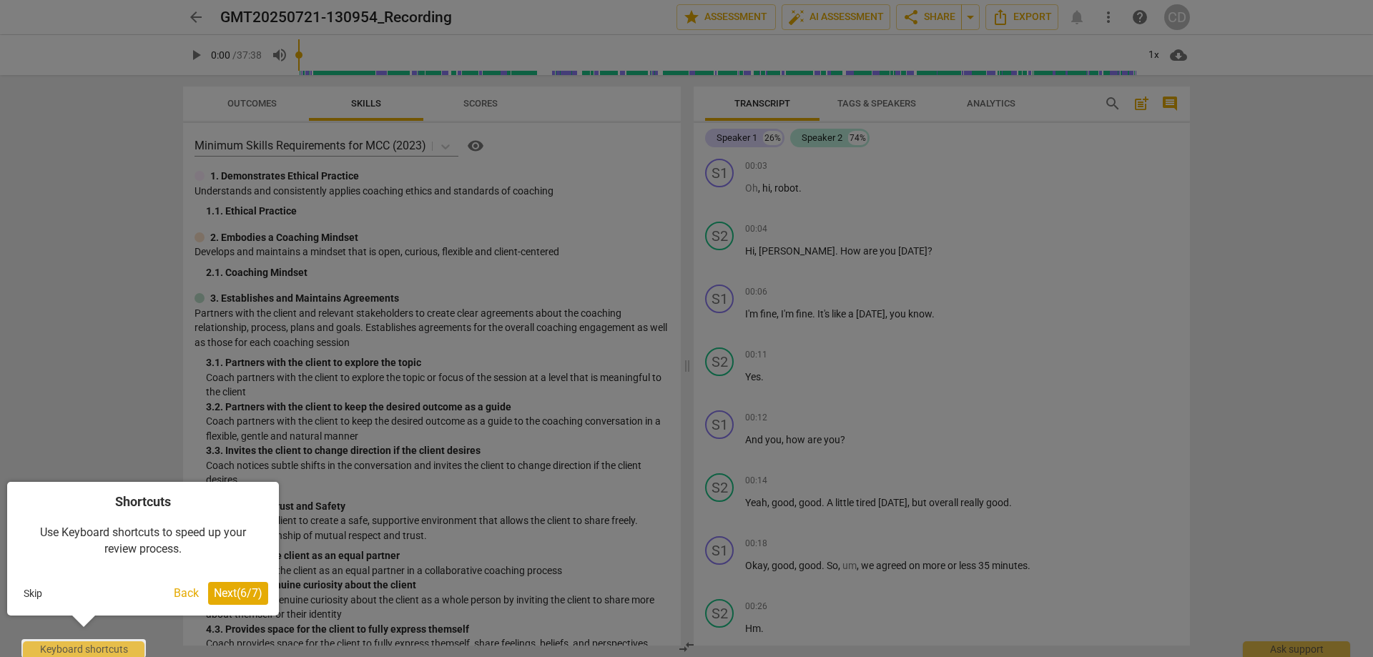
click at [244, 593] on span "Next ( 6 / 7 )" at bounding box center [238, 593] width 49 height 14
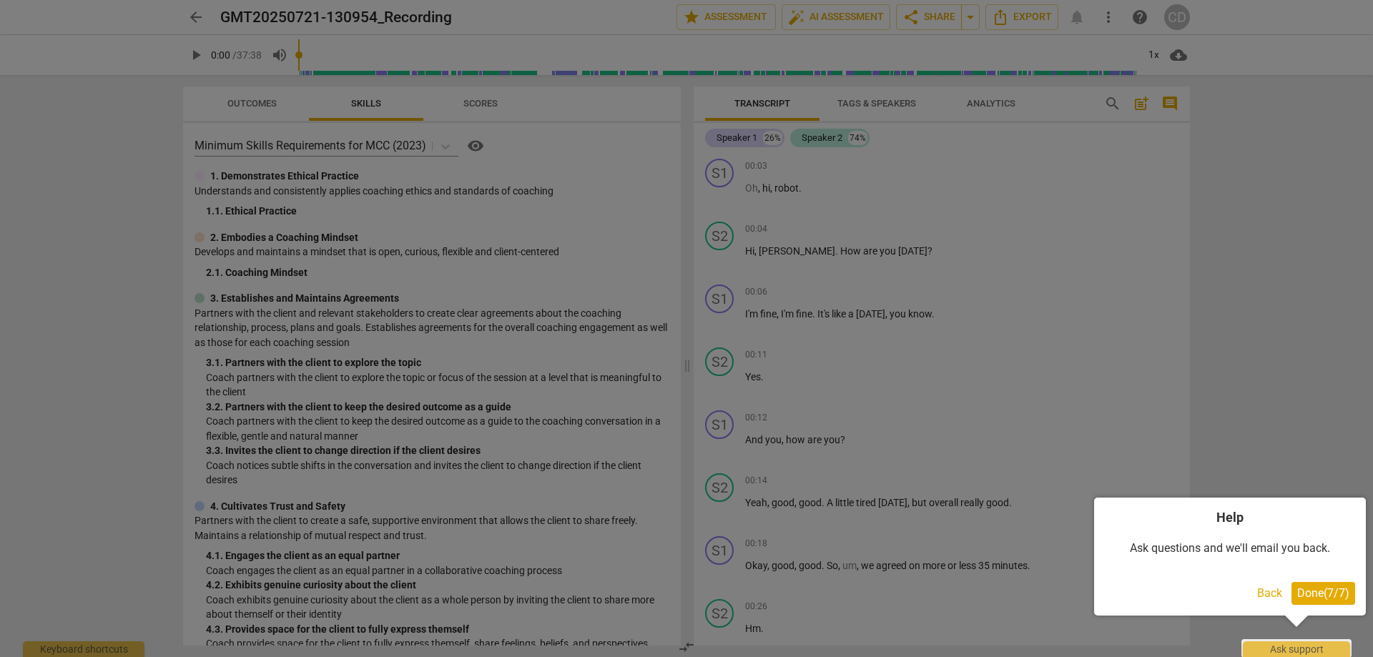
click at [1323, 591] on span "Done ( 7 / 7 )" at bounding box center [1323, 593] width 52 height 14
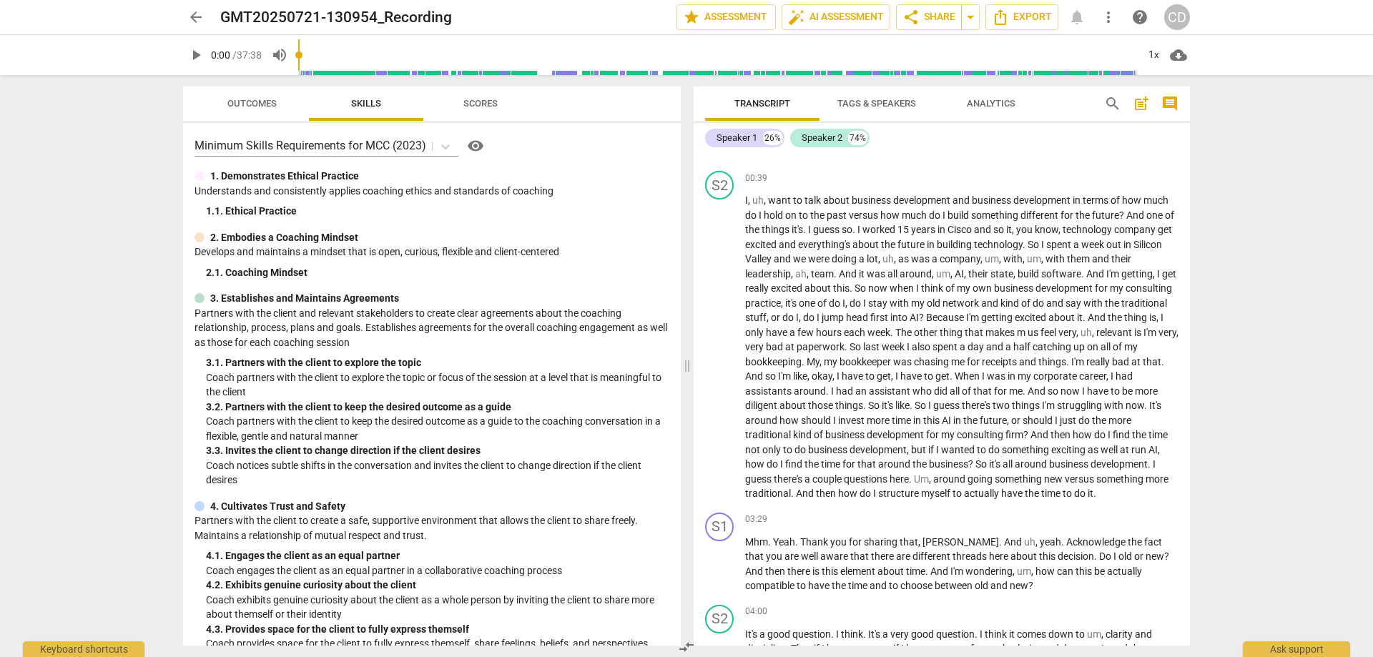
scroll to position [786, 0]
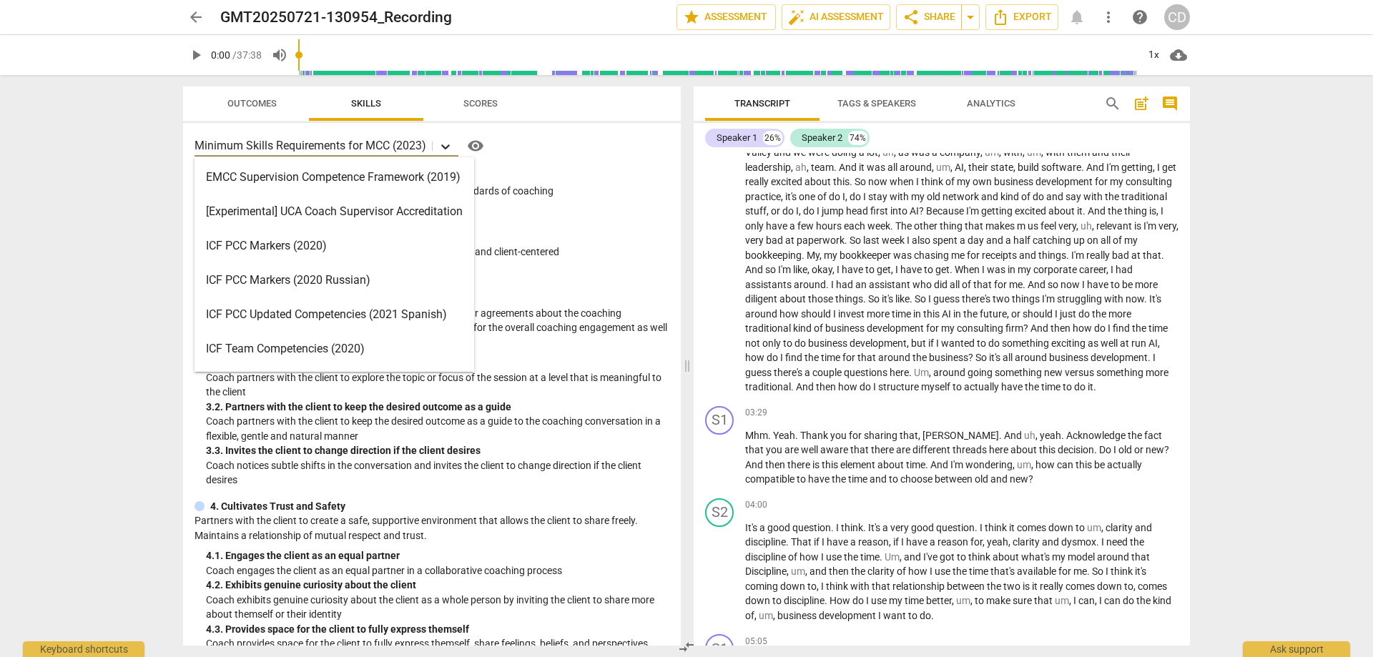
click at [445, 144] on icon at bounding box center [445, 146] width 14 height 14
click at [443, 144] on icon at bounding box center [445, 146] width 14 height 14
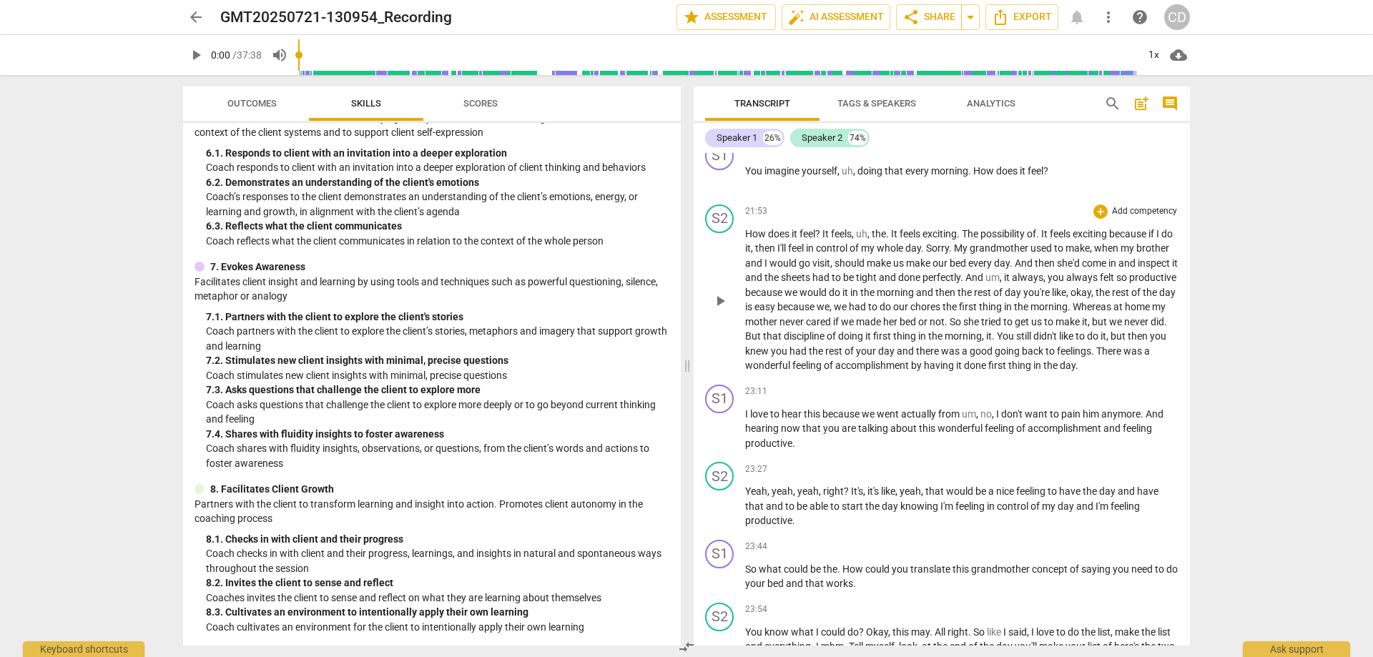
scroll to position [5647, 0]
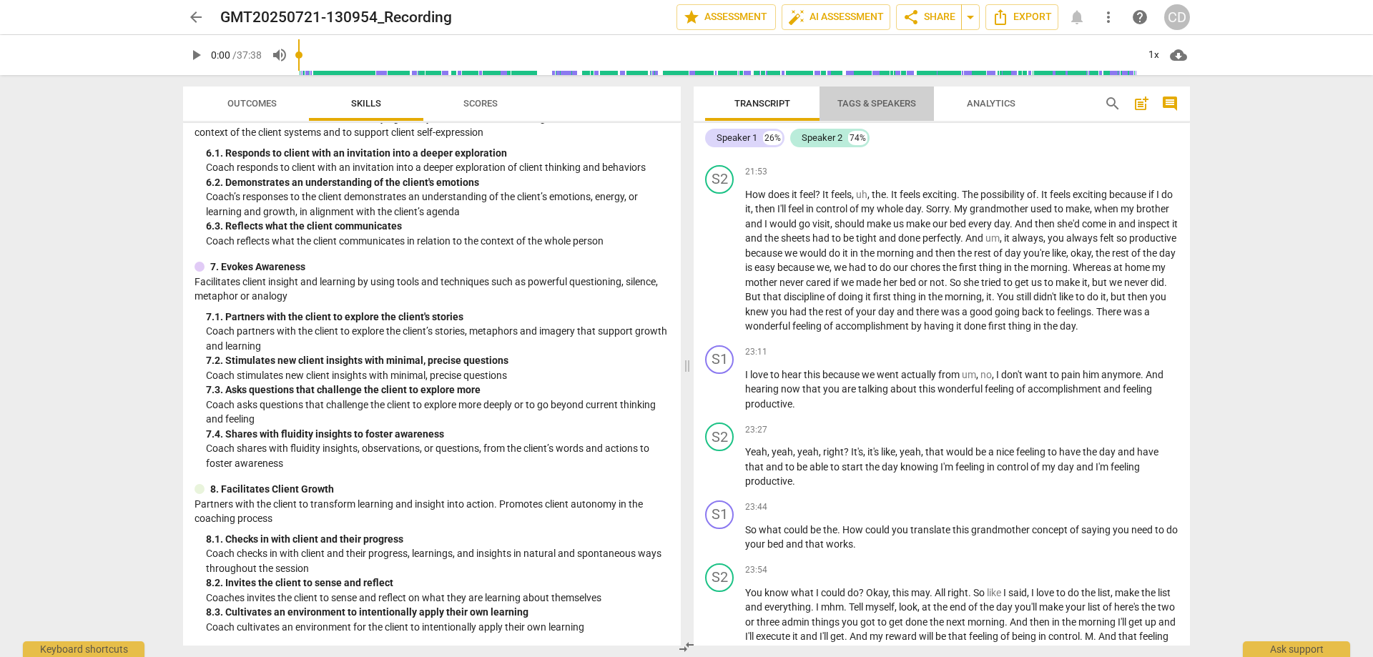
click at [854, 99] on span "Tags & Speakers" at bounding box center [876, 103] width 79 height 11
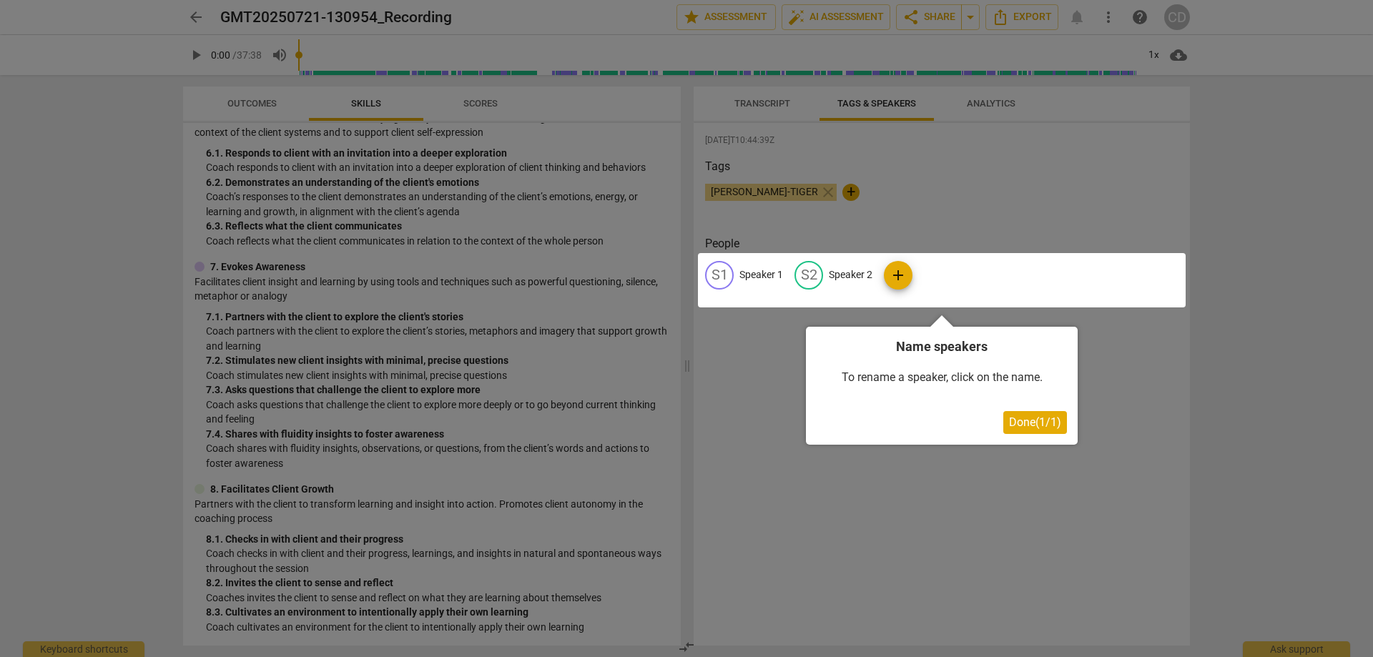
click at [728, 275] on div at bounding box center [942, 280] width 488 height 54
click at [756, 274] on div at bounding box center [942, 280] width 488 height 54
click at [1034, 423] on span "Done ( 1 / 1 )" at bounding box center [1035, 422] width 52 height 14
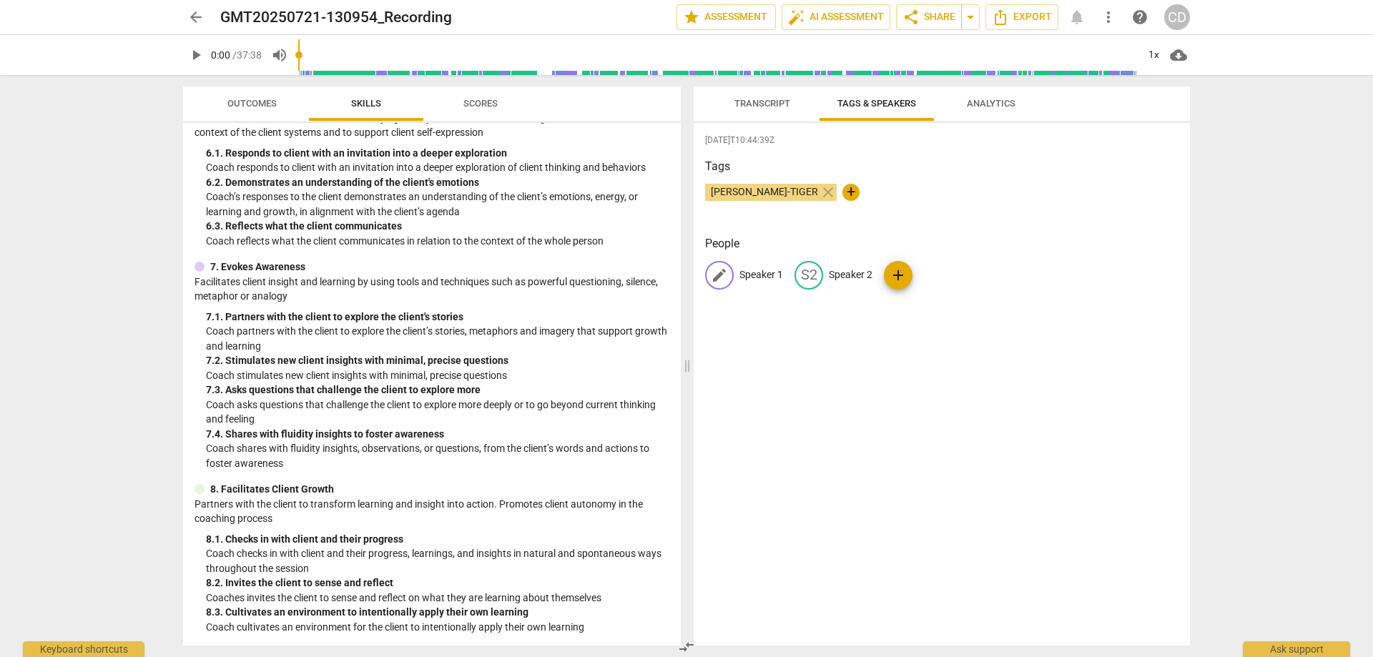
click at [724, 276] on span "edit" at bounding box center [719, 275] width 17 height 17
type input "Coach"
click at [946, 267] on p "Speaker 2" at bounding box center [943, 274] width 44 height 15
type input "Client"
click at [976, 278] on span "add" at bounding box center [975, 275] width 17 height 17
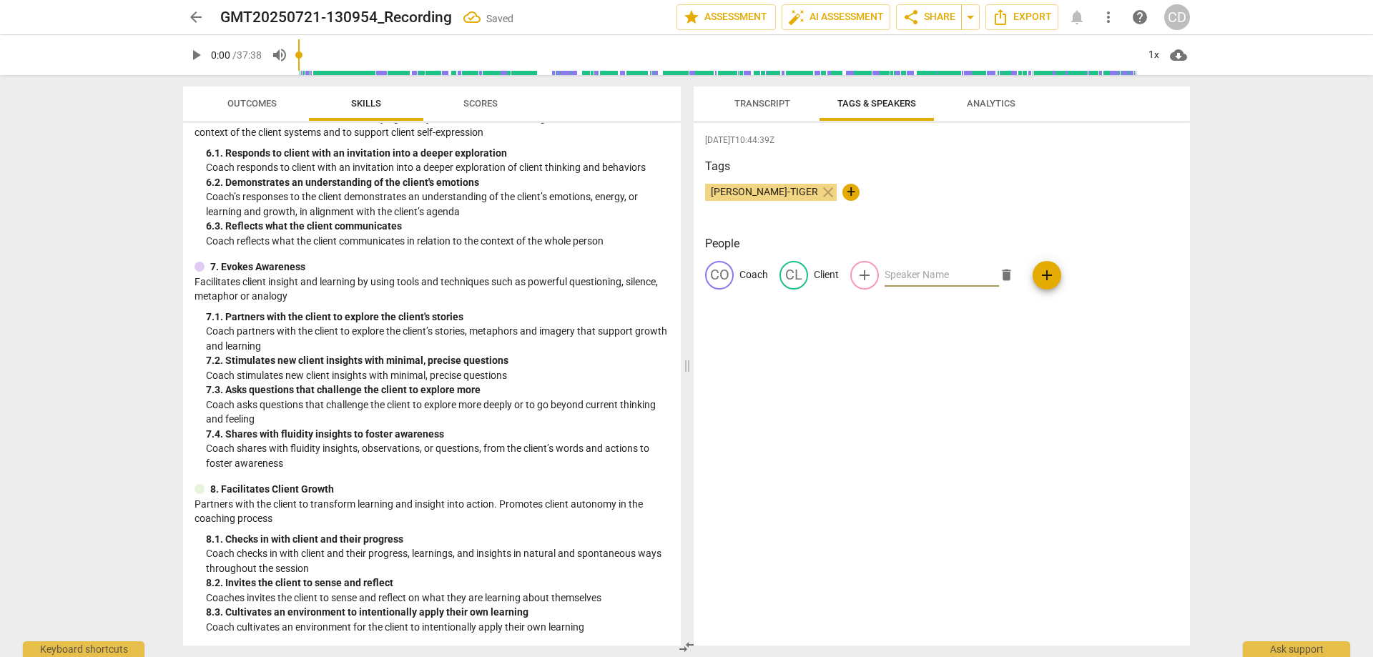
click at [1002, 271] on span "delete" at bounding box center [1006, 274] width 15 height 15
click at [748, 107] on span "Transcript" at bounding box center [762, 103] width 56 height 11
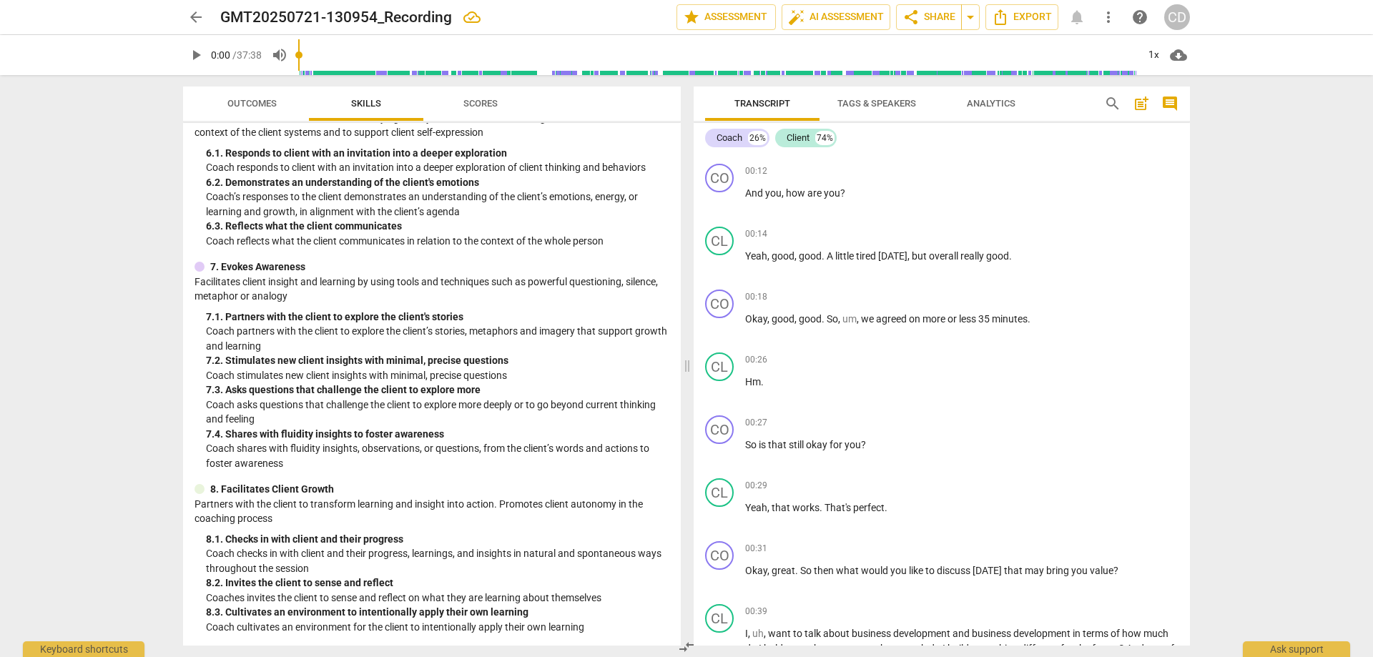
scroll to position [286, 0]
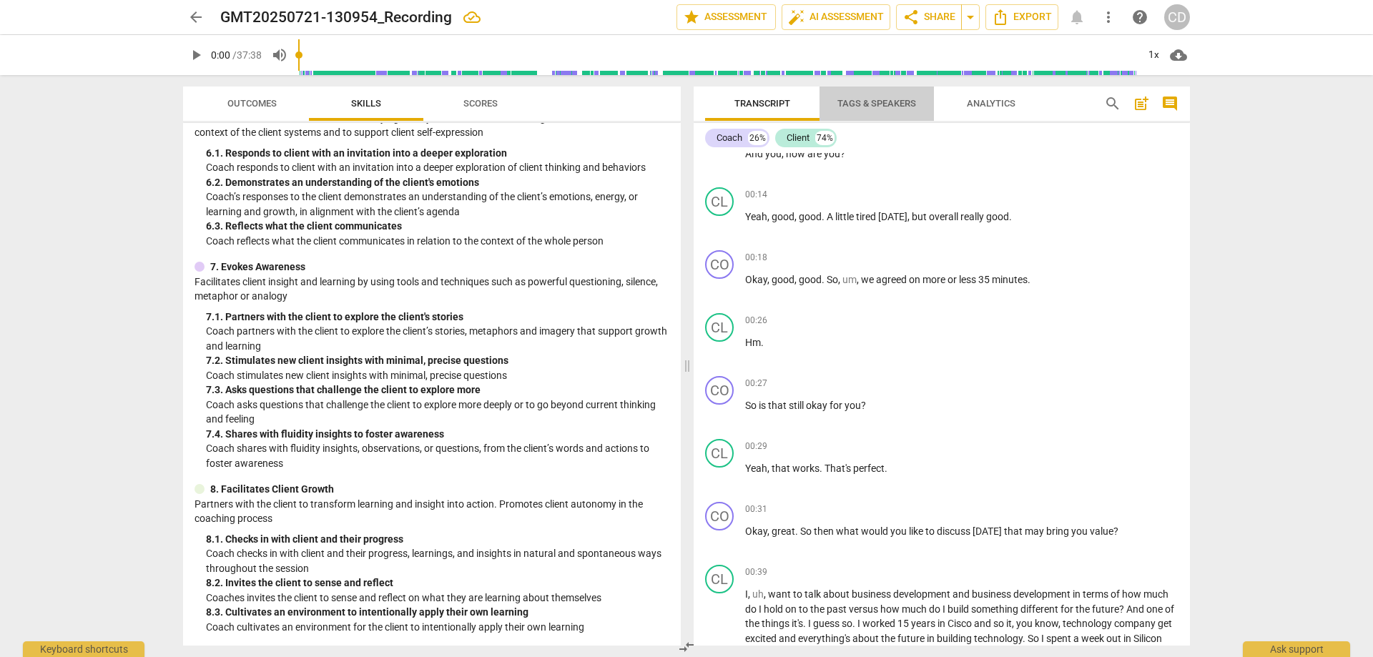
click at [891, 107] on span "Tags & Speakers" at bounding box center [876, 103] width 79 height 11
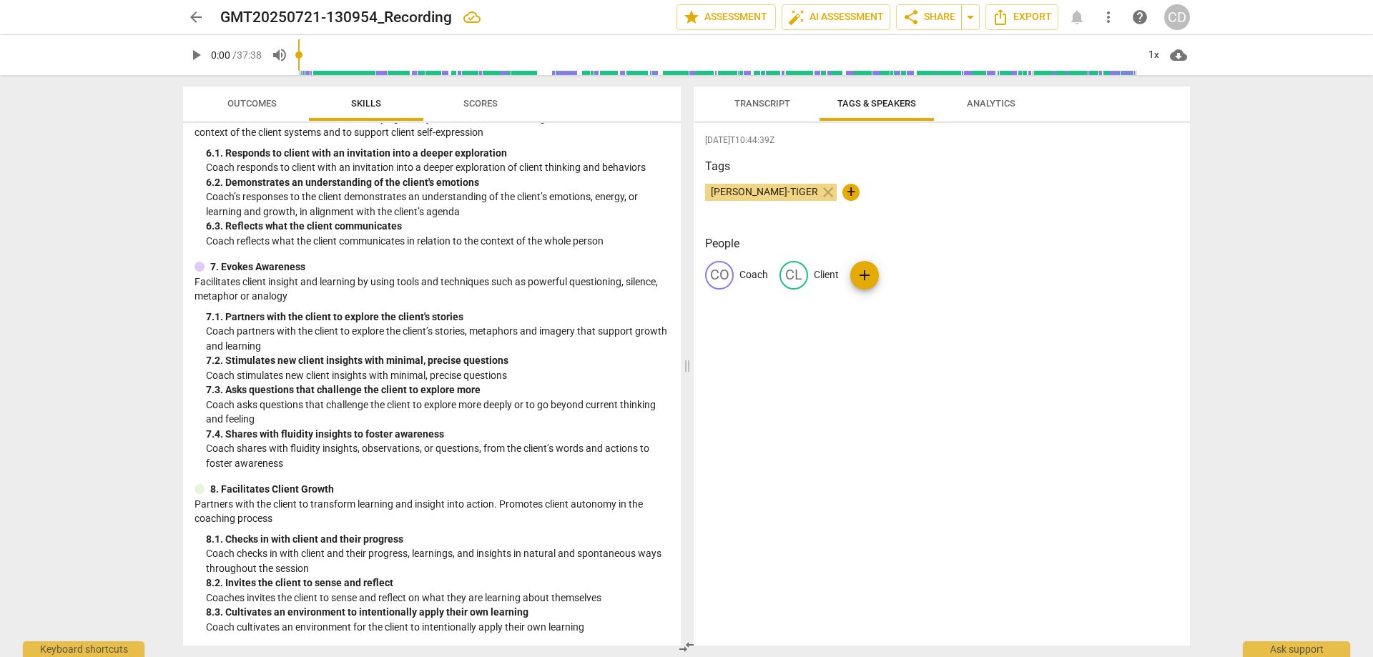
click at [992, 107] on span "Analytics" at bounding box center [990, 103] width 49 height 11
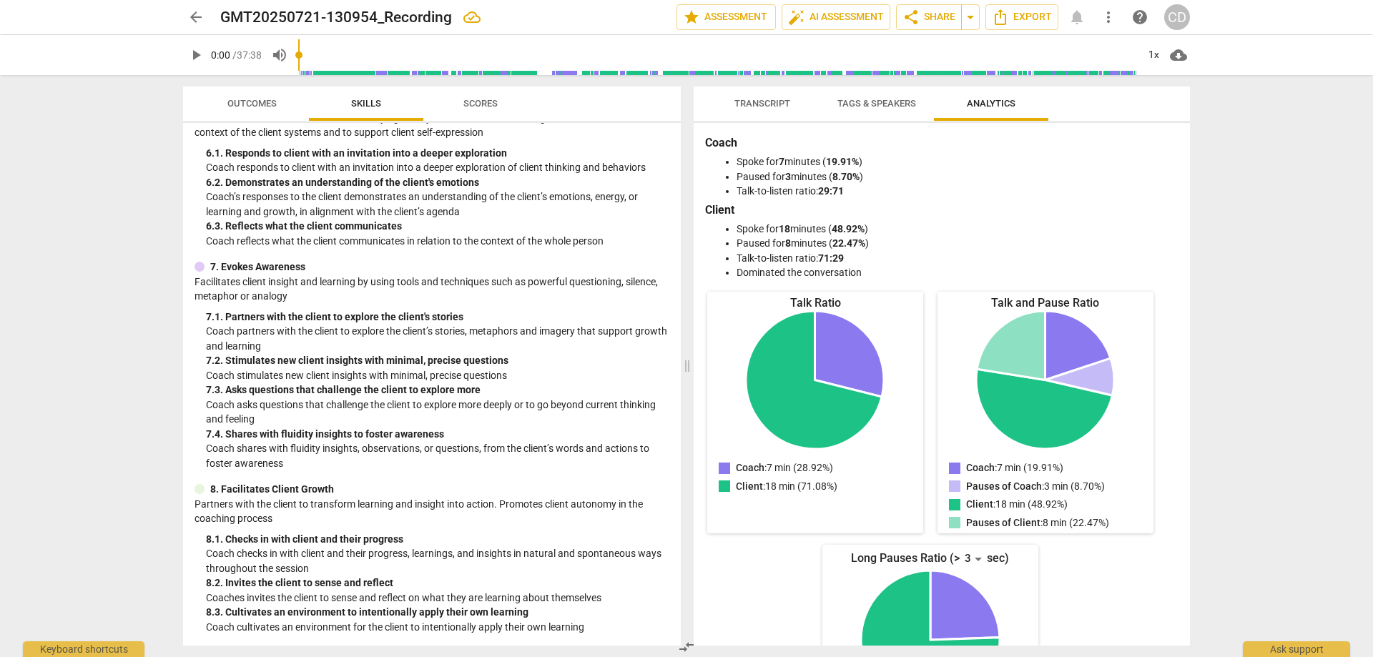
click at [751, 101] on span "Transcript" at bounding box center [762, 103] width 56 height 11
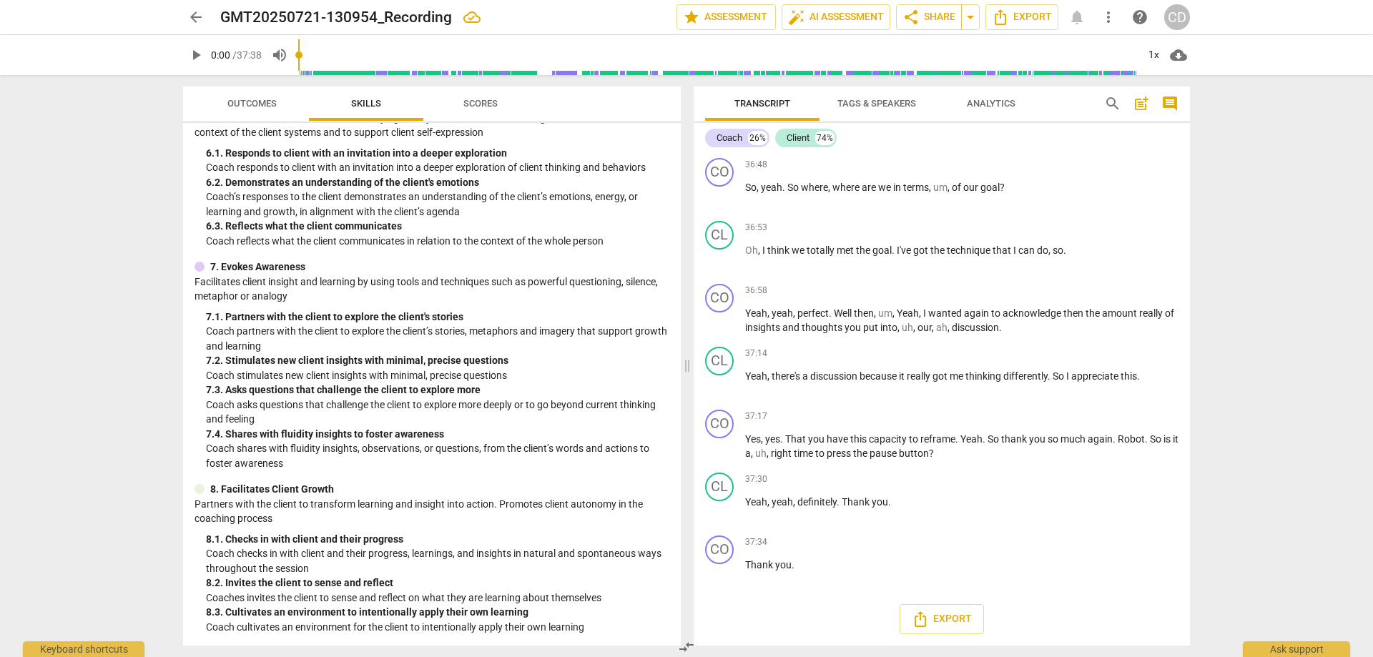
scroll to position [10037, 0]
click at [952, 617] on span "Export" at bounding box center [941, 618] width 60 height 17
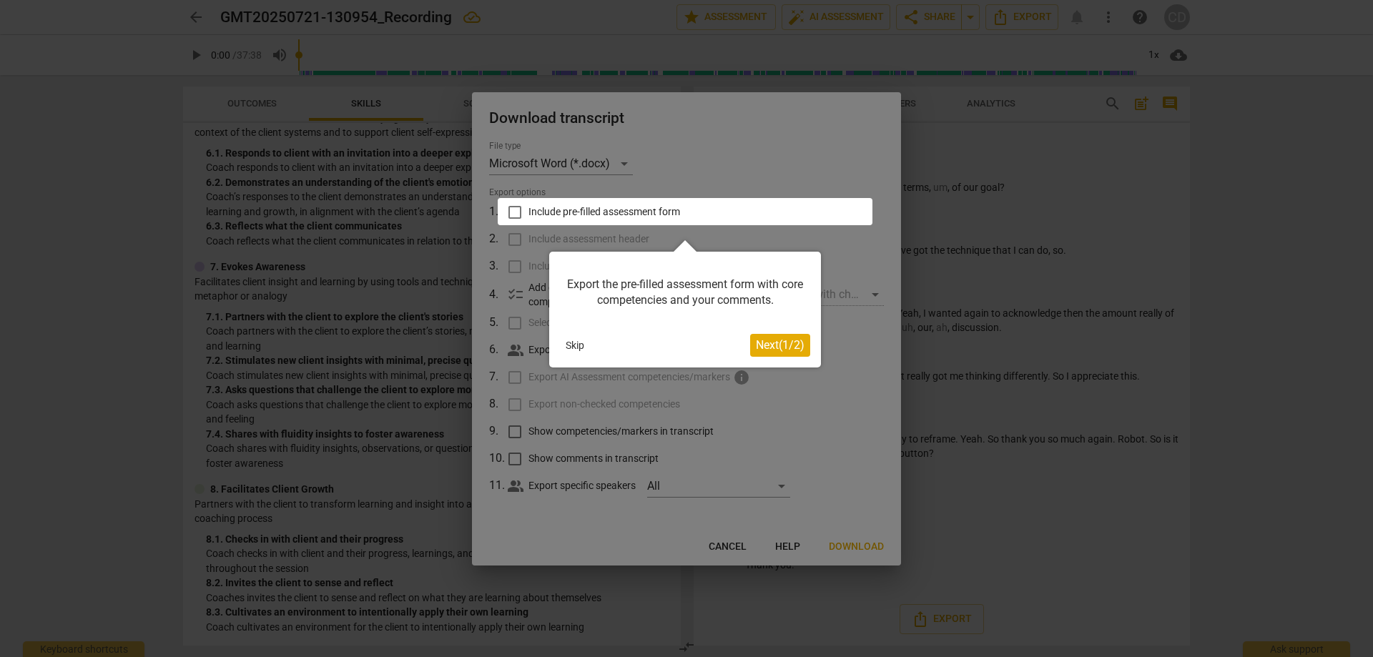
click at [580, 344] on button "Skip" at bounding box center [575, 345] width 30 height 21
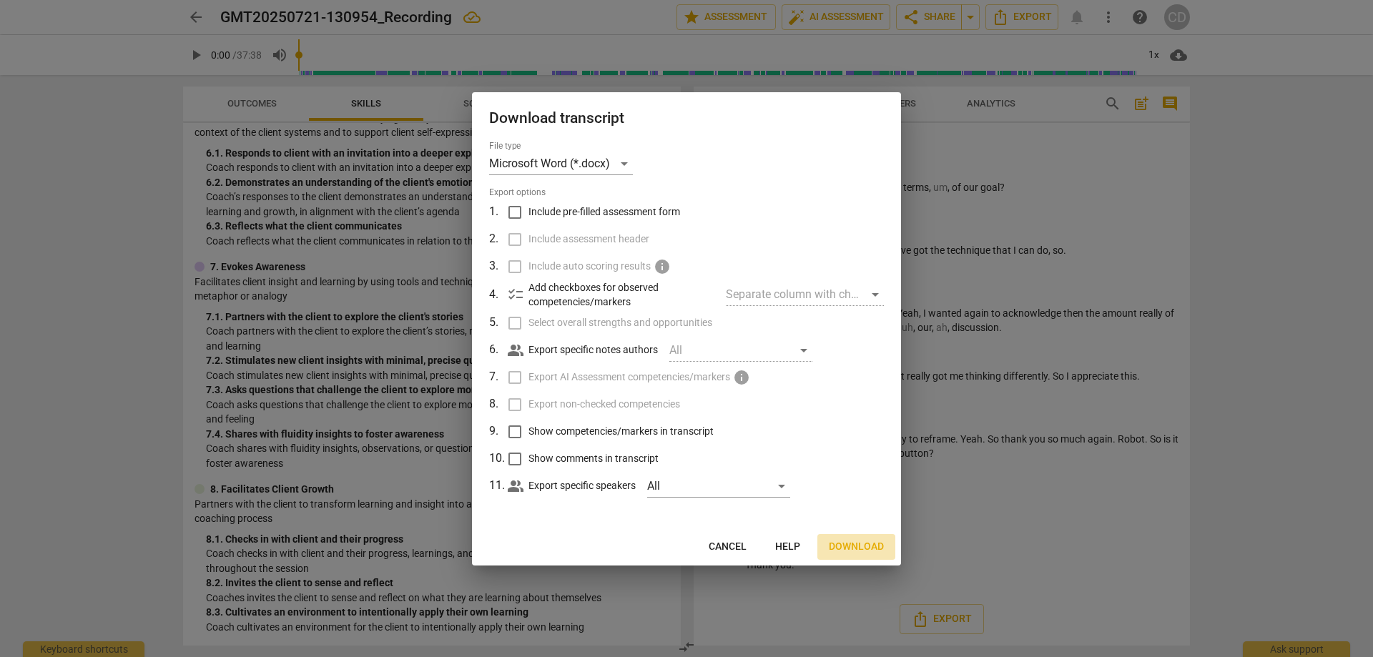
click at [851, 548] on span "Download" at bounding box center [856, 547] width 55 height 14
